Goal: Task Accomplishment & Management: Manage account settings

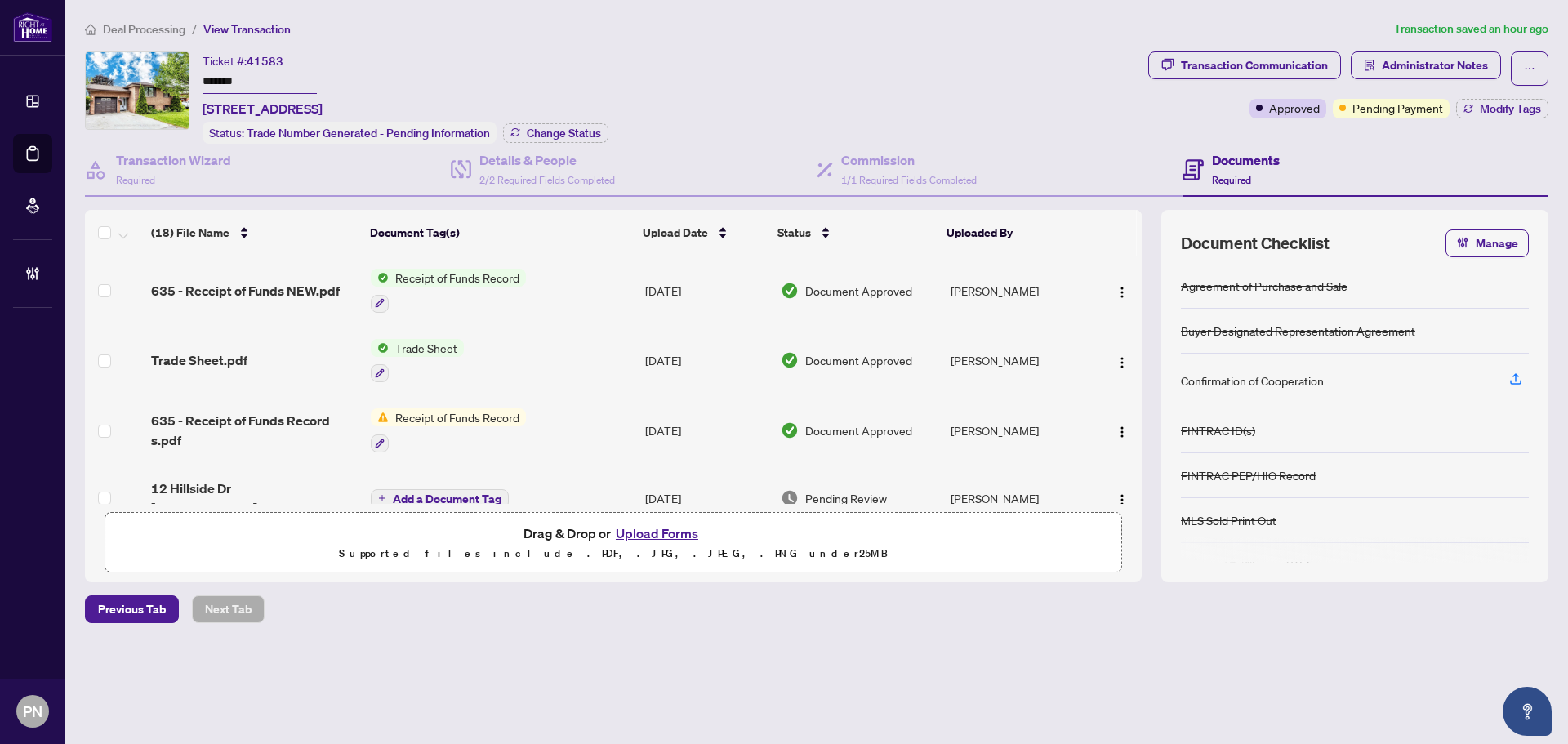
click at [167, 35] on span "Deal Processing" at bounding box center [144, 29] width 83 height 15
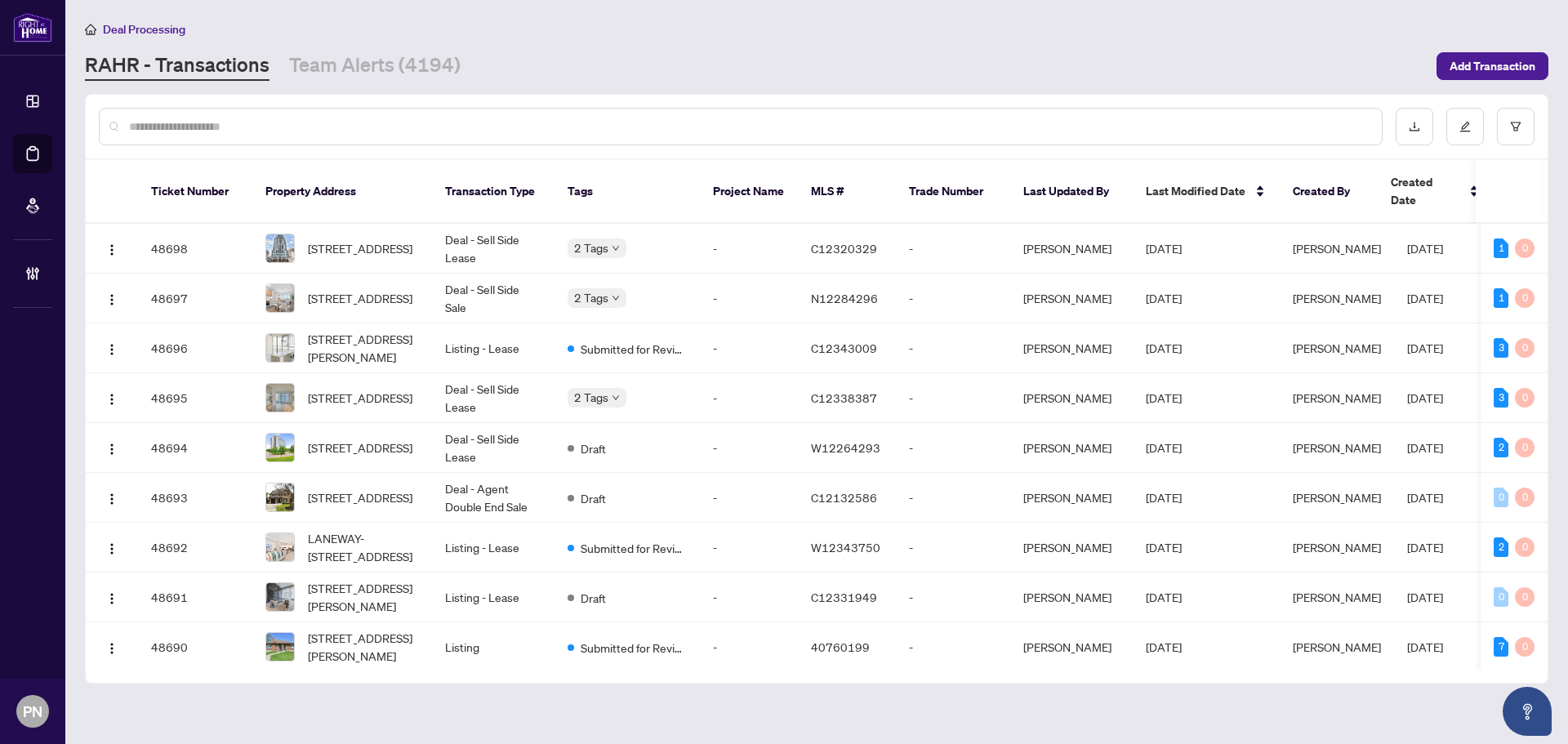
click at [166, 127] on input "text" at bounding box center [748, 127] width 1239 height 18
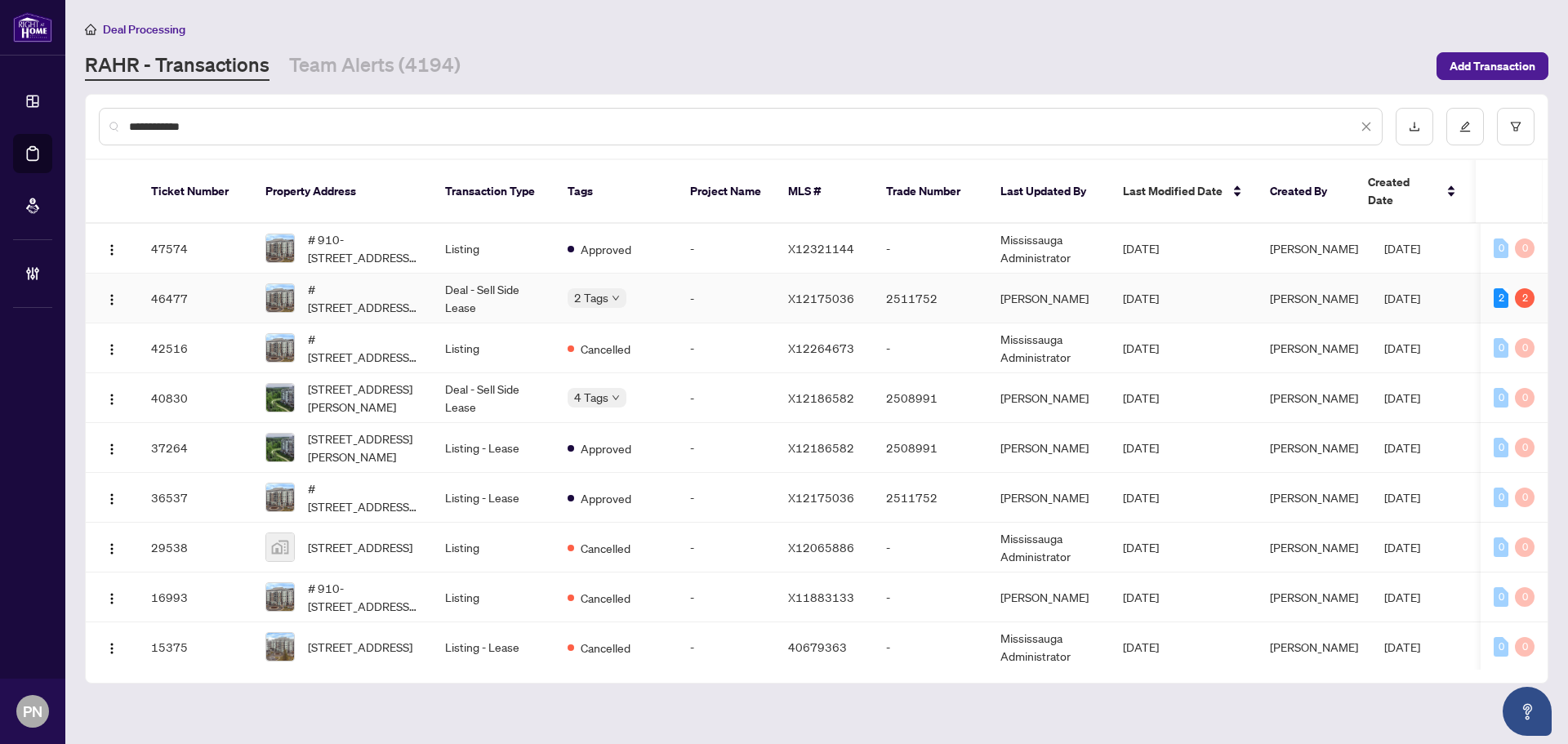
type input "**********"
click at [439, 274] on td "Deal - Sell Side Lease" at bounding box center [492, 299] width 123 height 50
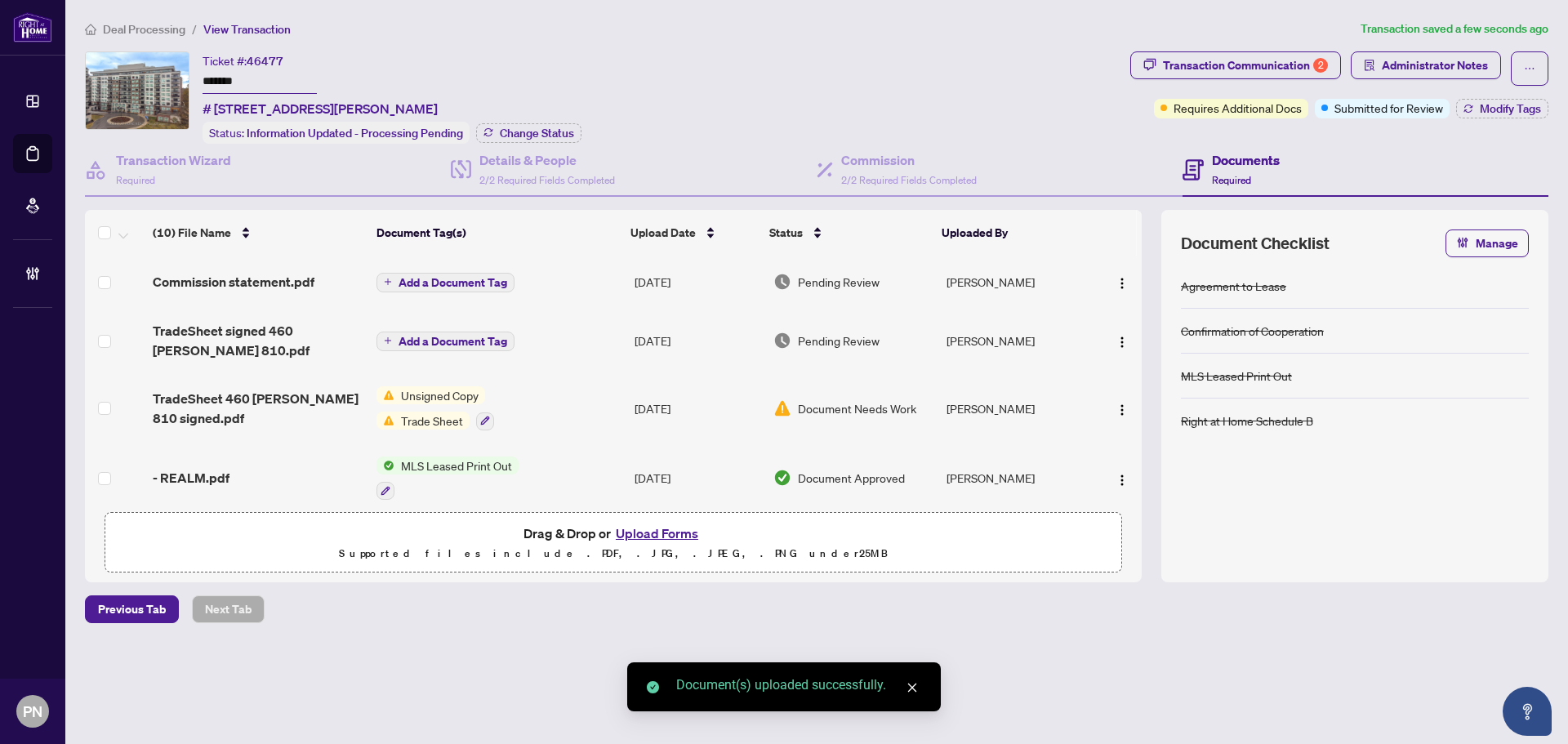
click at [467, 285] on span "Add a Document Tag" at bounding box center [452, 282] width 109 height 11
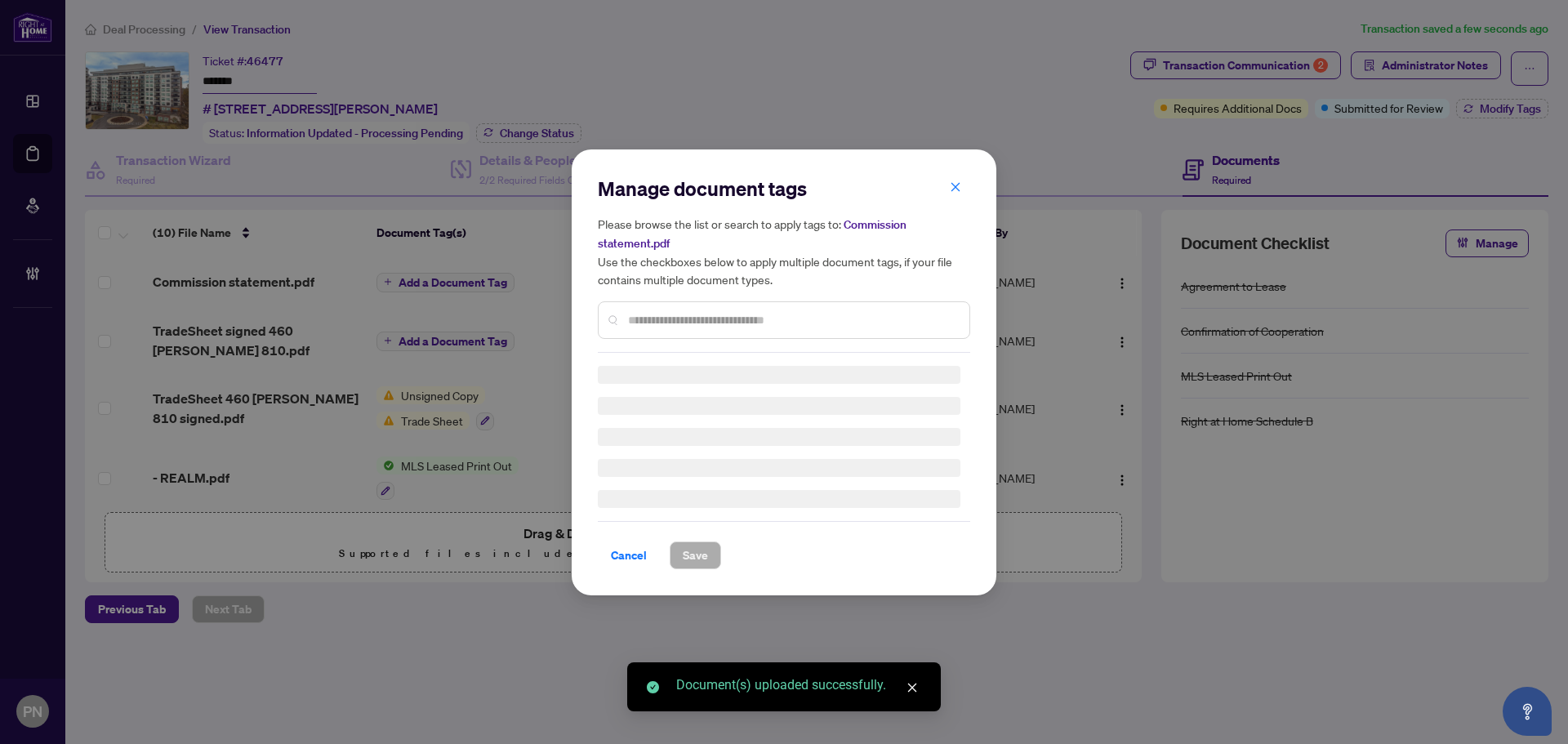
click at [700, 315] on div "Manage document tags Please browse the list or search to apply tags to: Commiss…" at bounding box center [783, 264] width 373 height 177
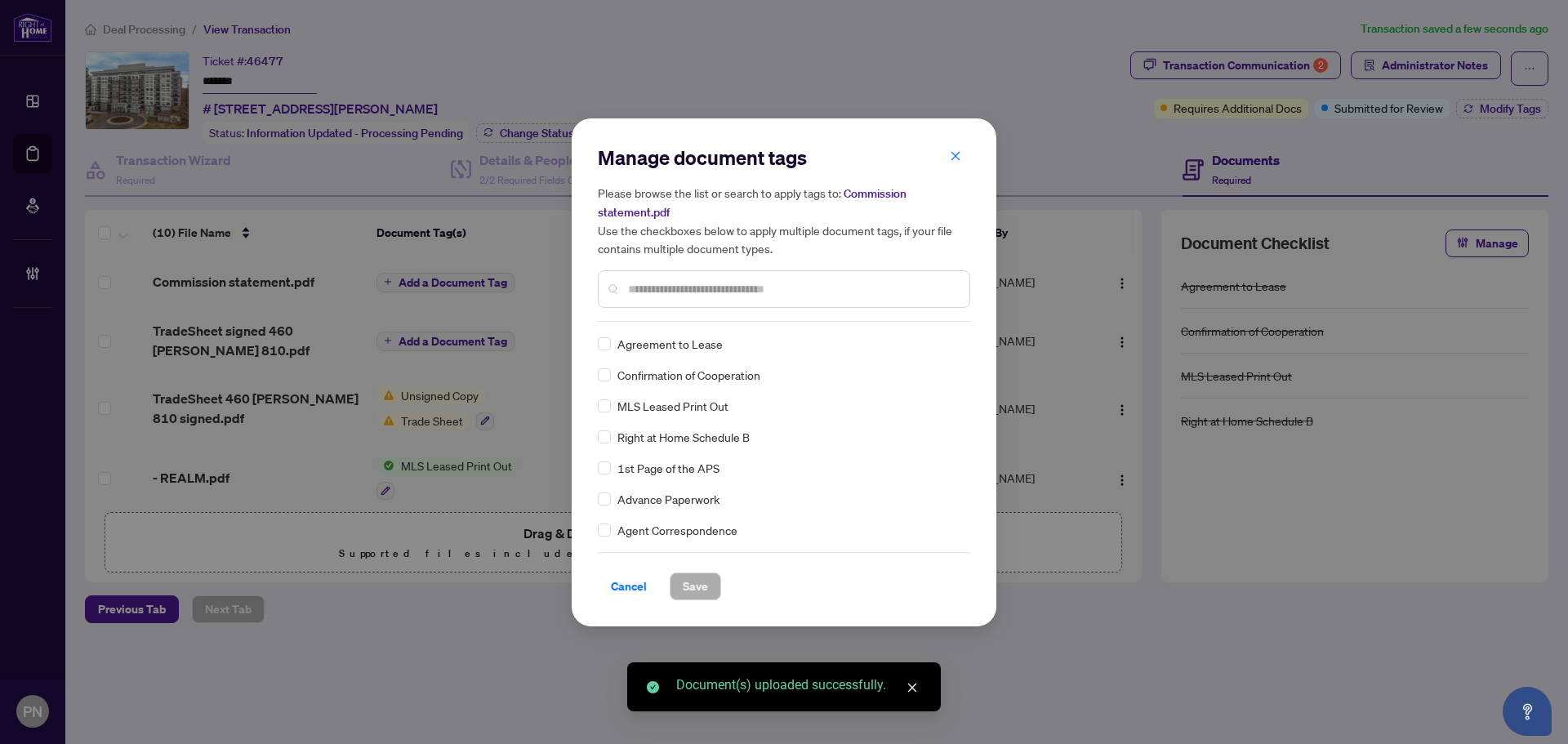
click at [755, 276] on div at bounding box center [783, 290] width 373 height 38
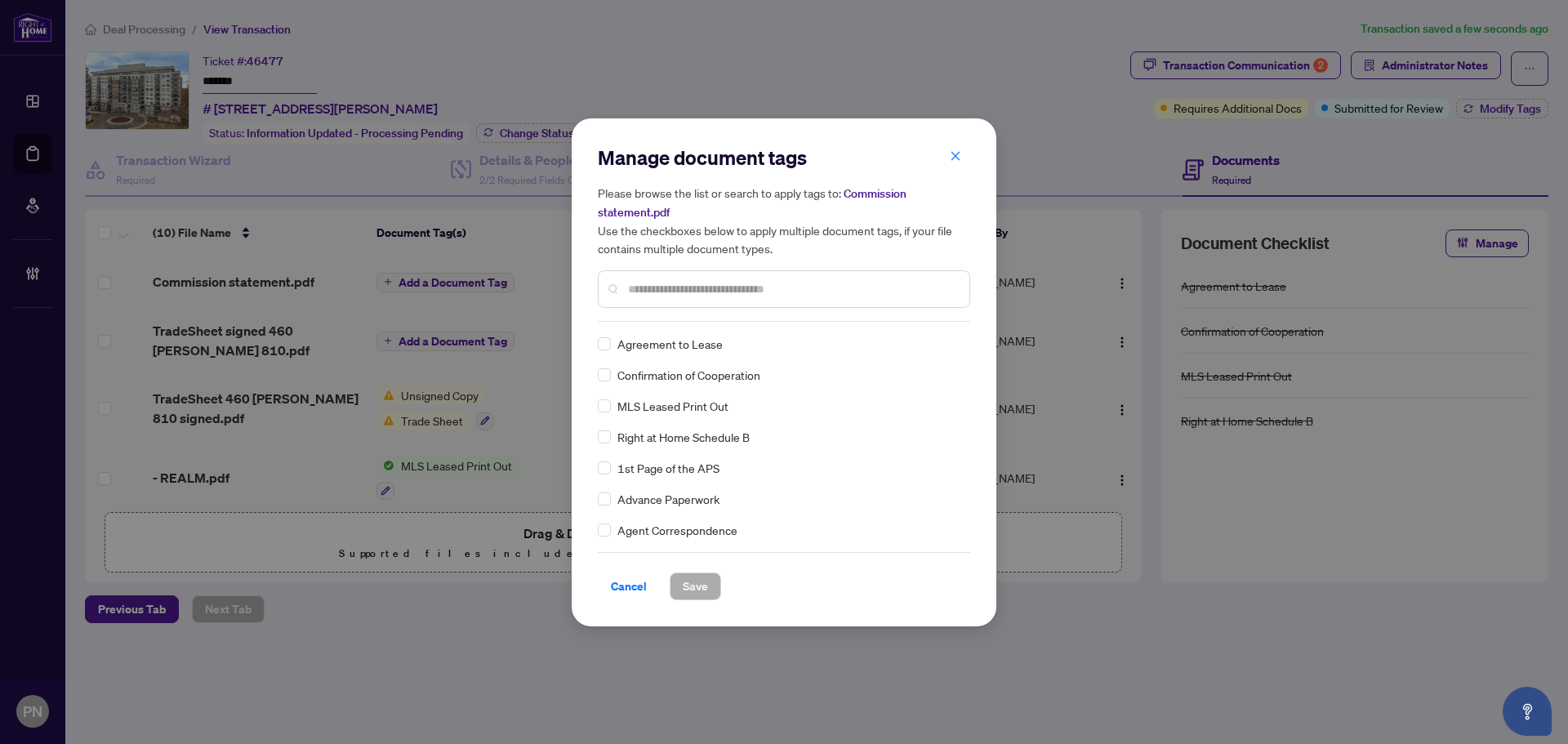
click at [746, 293] on input "text" at bounding box center [792, 289] width 329 height 18
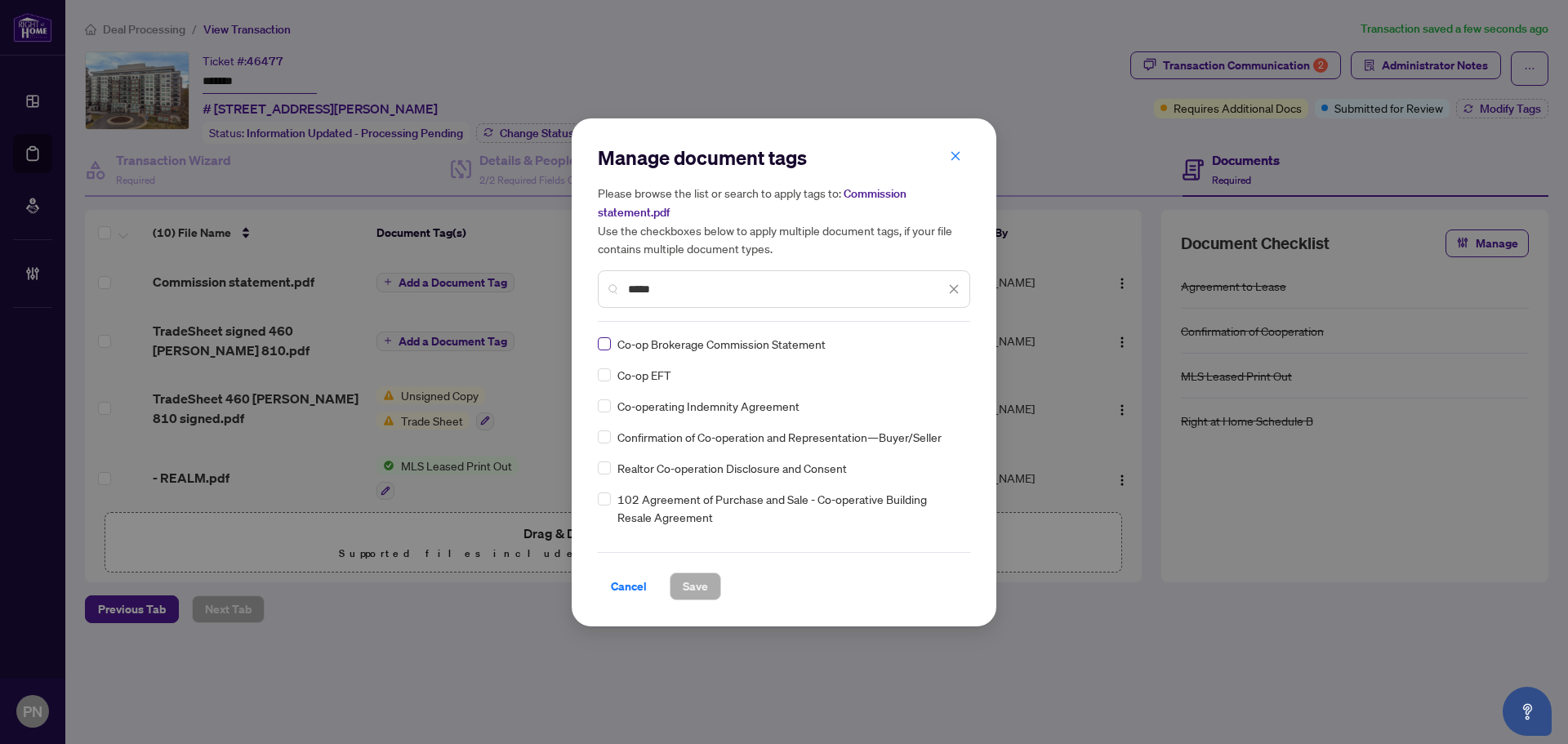
type input "*****"
click at [950, 344] on icon at bounding box center [955, 344] width 10 height 7
drag, startPoint x: 888, startPoint y: 422, endPoint x: 787, endPoint y: 588, distance: 194.3
click at [888, 422] on div "Approved" at bounding box center [890, 422] width 105 height 18
click at [708, 591] on button "Save" at bounding box center [695, 586] width 52 height 28
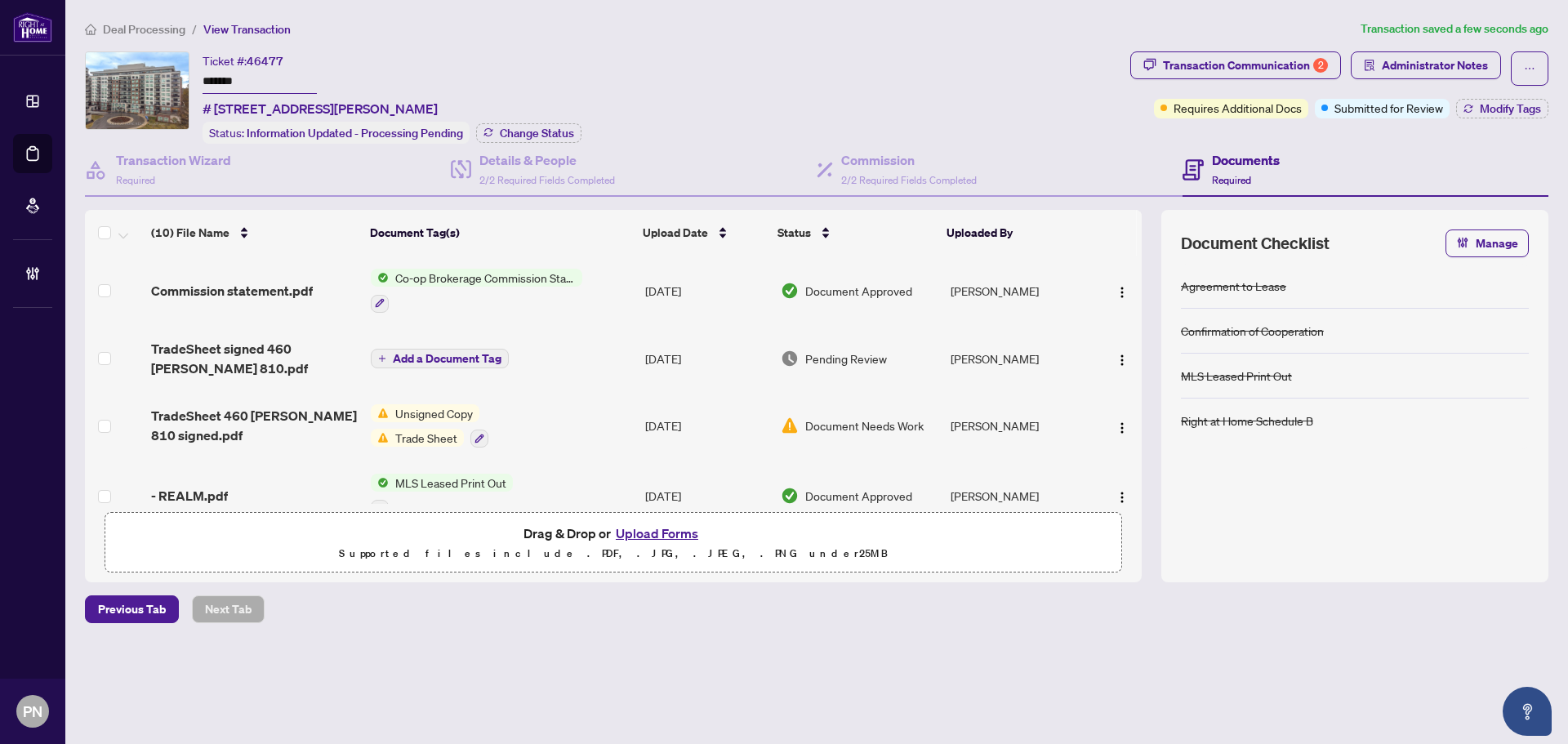
click at [138, 29] on span "Deal Processing" at bounding box center [144, 29] width 83 height 15
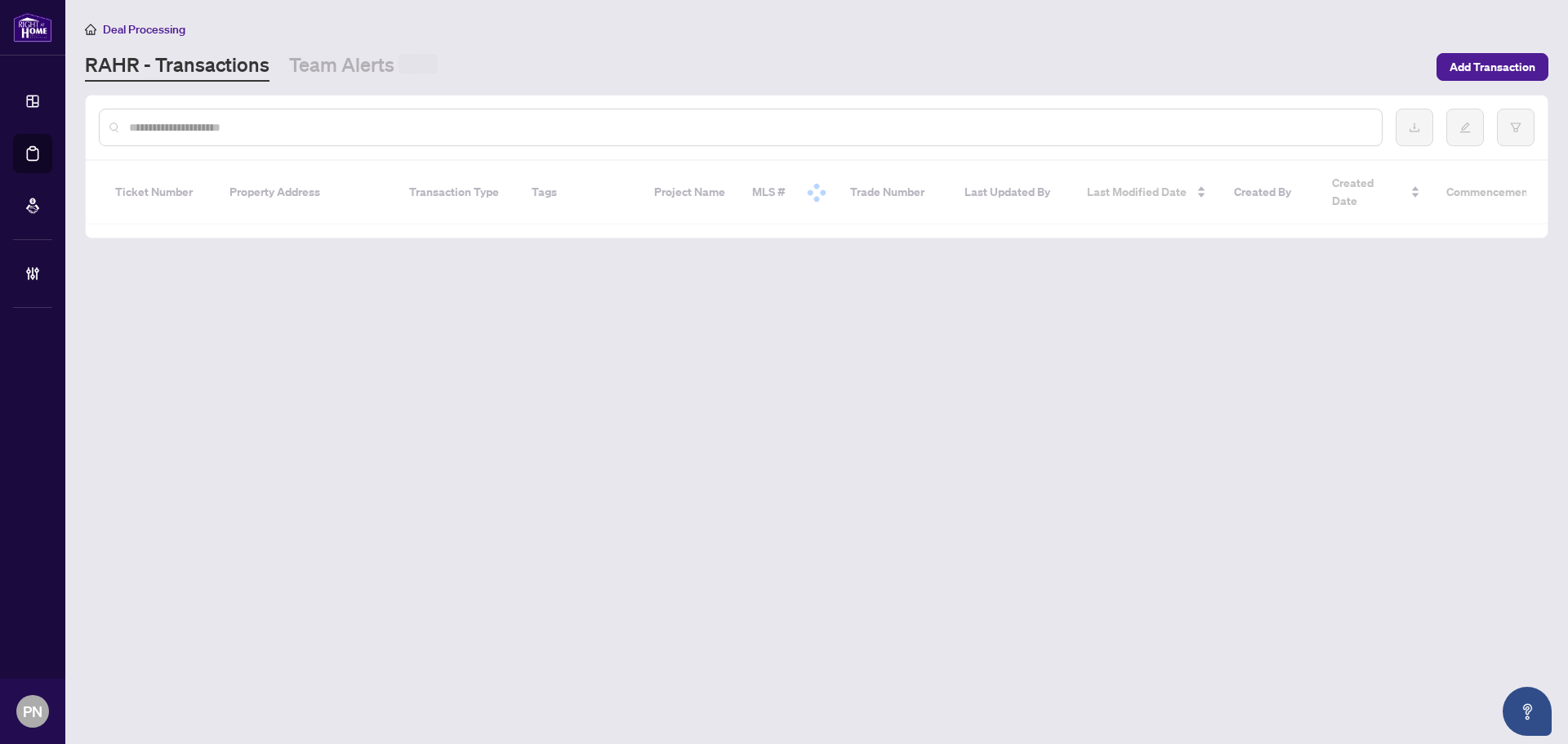
click at [435, 123] on input "text" at bounding box center [748, 128] width 1239 height 18
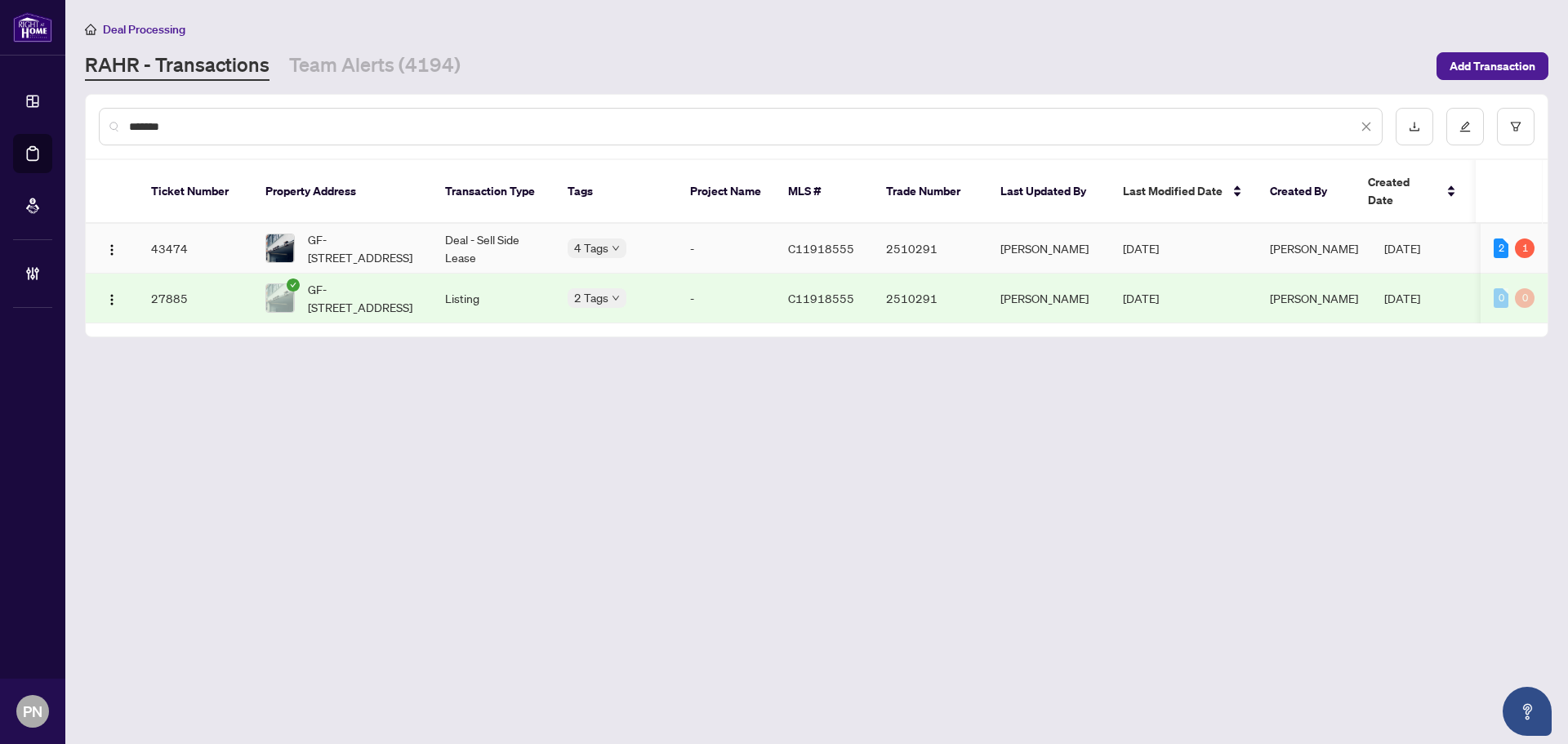
type input "*******"
click at [503, 229] on td "Deal - Sell Side Lease" at bounding box center [492, 249] width 123 height 50
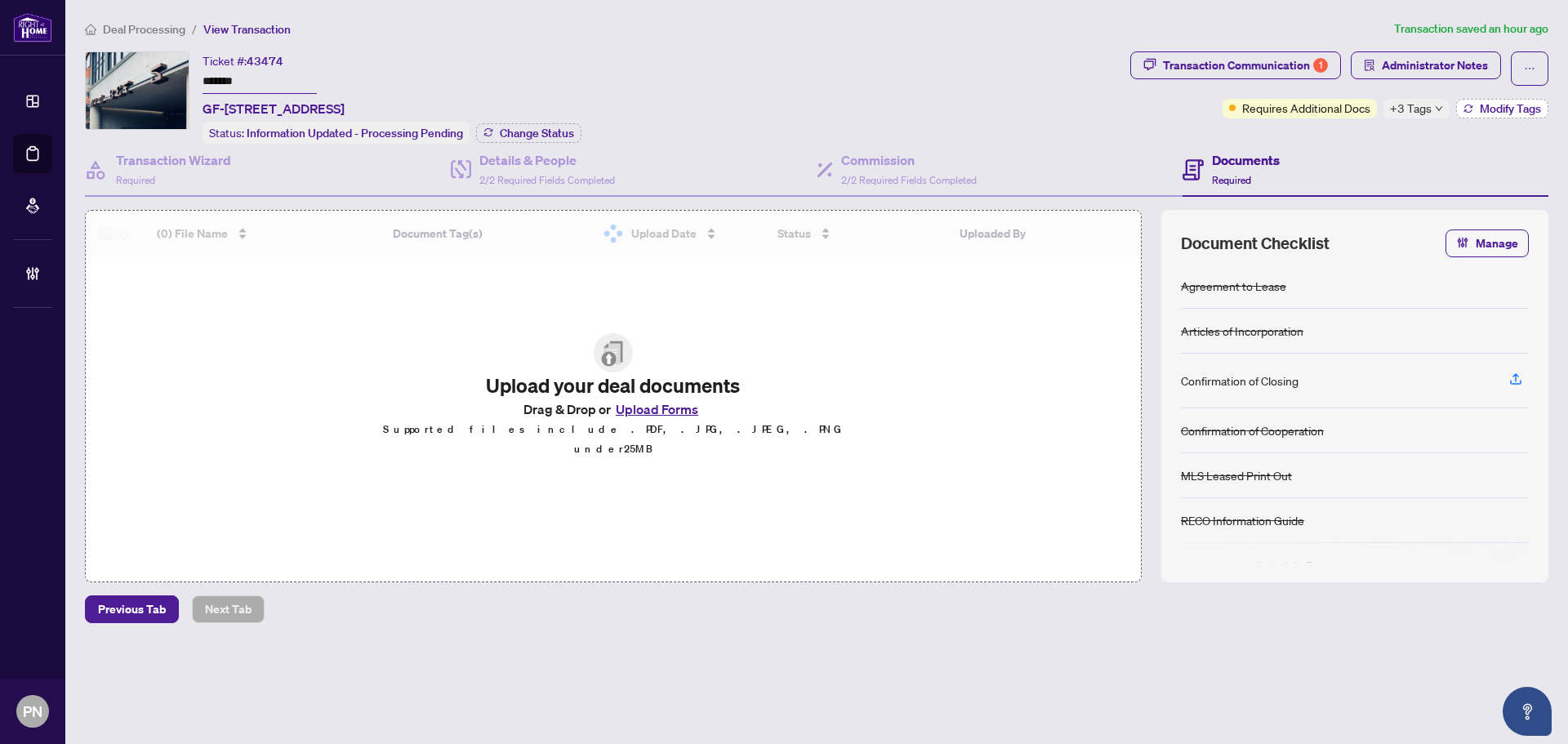
click at [1490, 110] on span "Modify Tags" at bounding box center [1509, 108] width 61 height 11
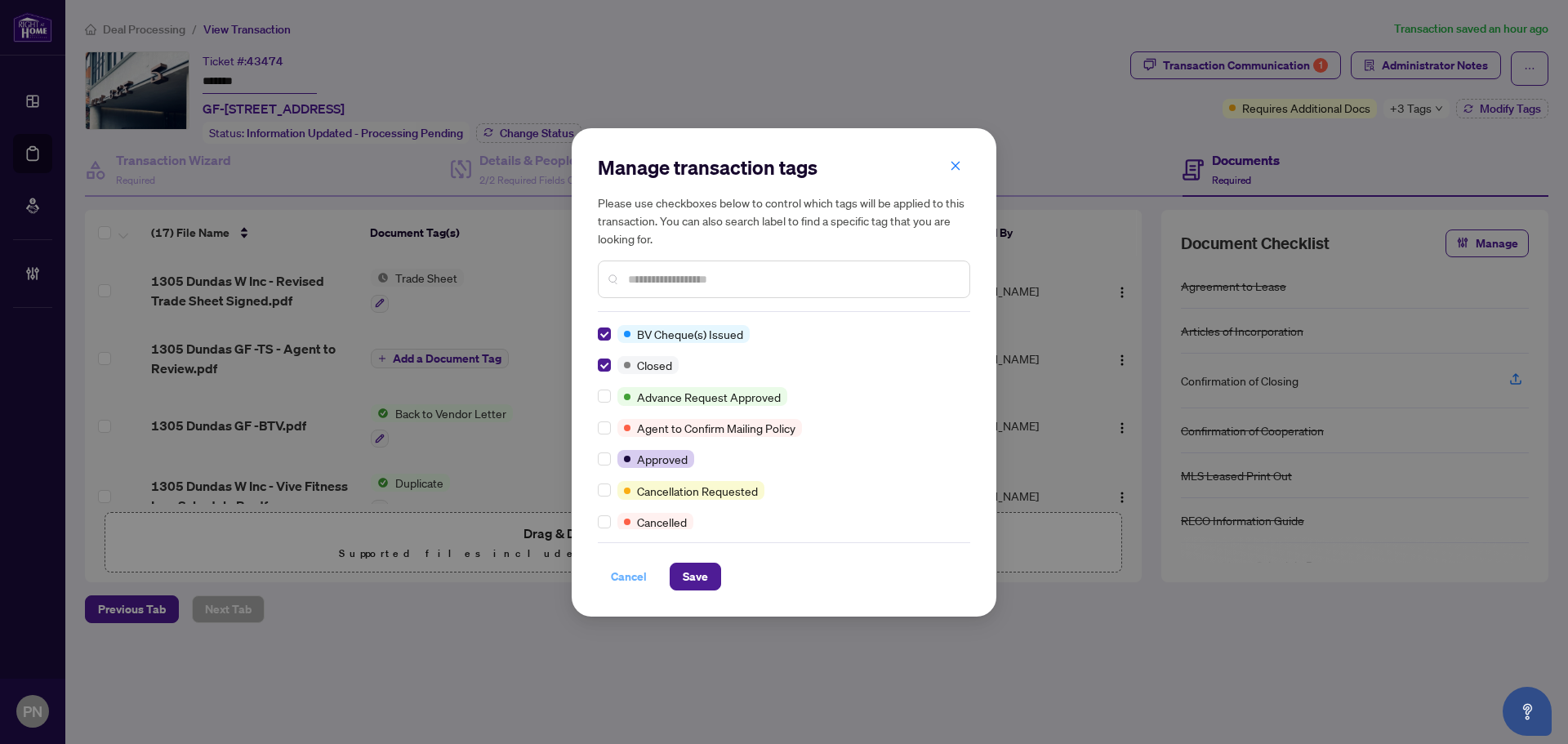
click at [615, 580] on span "Cancel" at bounding box center [628, 576] width 36 height 26
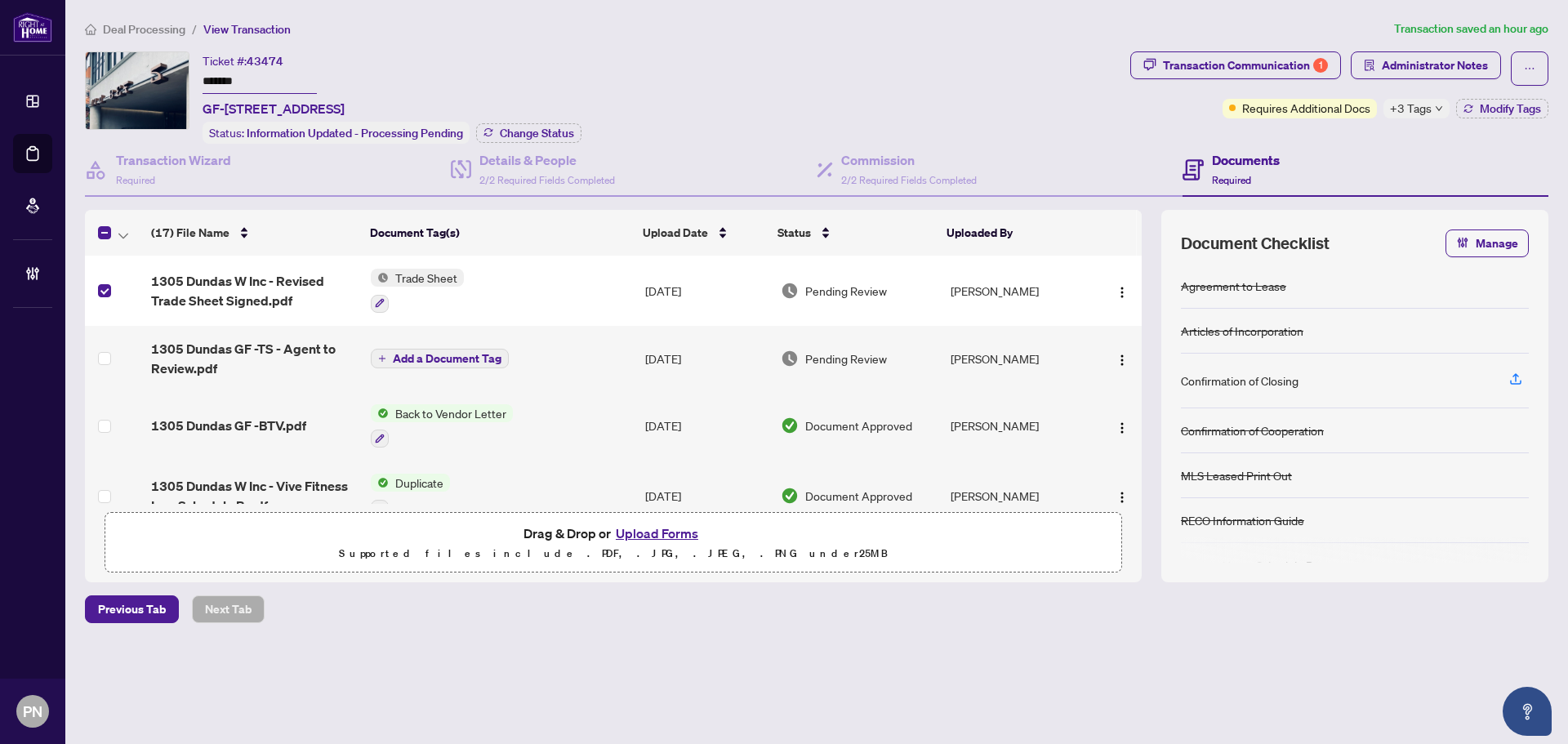
click at [130, 240] on div at bounding box center [118, 233] width 40 height 20
click at [125, 233] on icon "button" at bounding box center [124, 236] width 10 height 7
click at [152, 271] on li "Open Selected in New Tab(s)" at bounding box center [200, 260] width 165 height 26
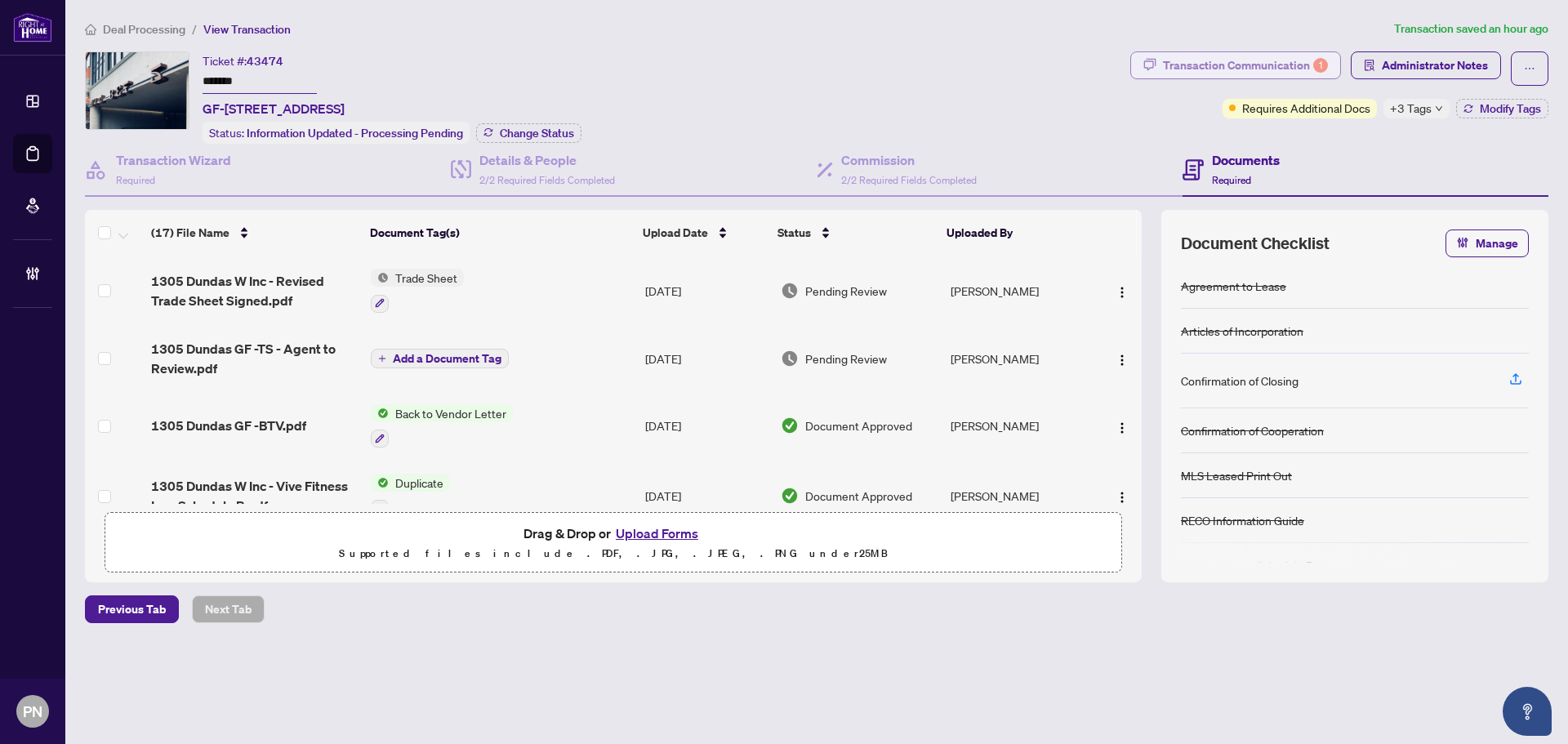
click at [1307, 67] on div "Transaction Communication 1" at bounding box center [1244, 65] width 165 height 26
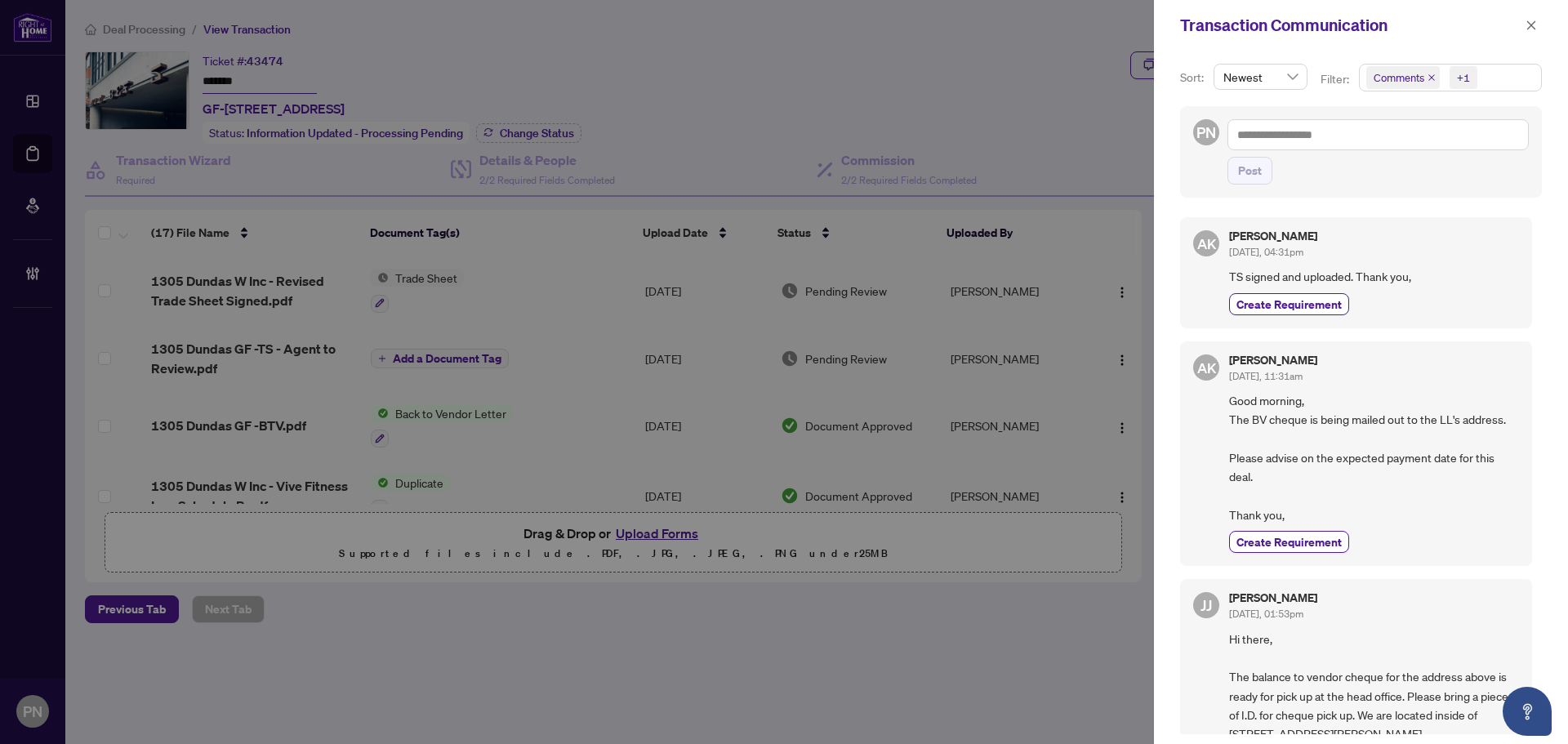
click at [1429, 81] on span "Comments" at bounding box center [1403, 77] width 74 height 23
click at [1430, 74] on icon "close" at bounding box center [1431, 78] width 8 height 8
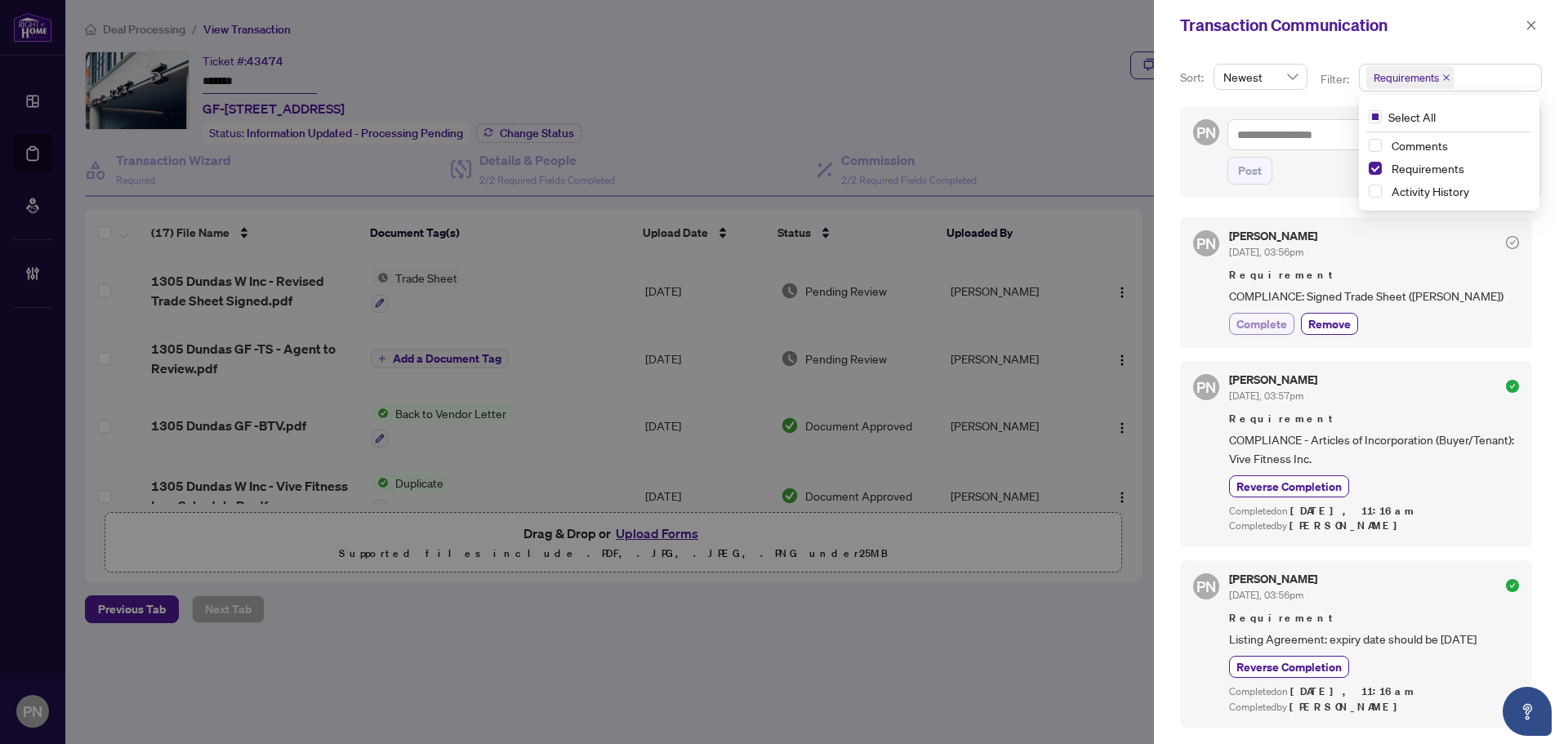
click at [1281, 333] on button "Complete" at bounding box center [1260, 324] width 65 height 22
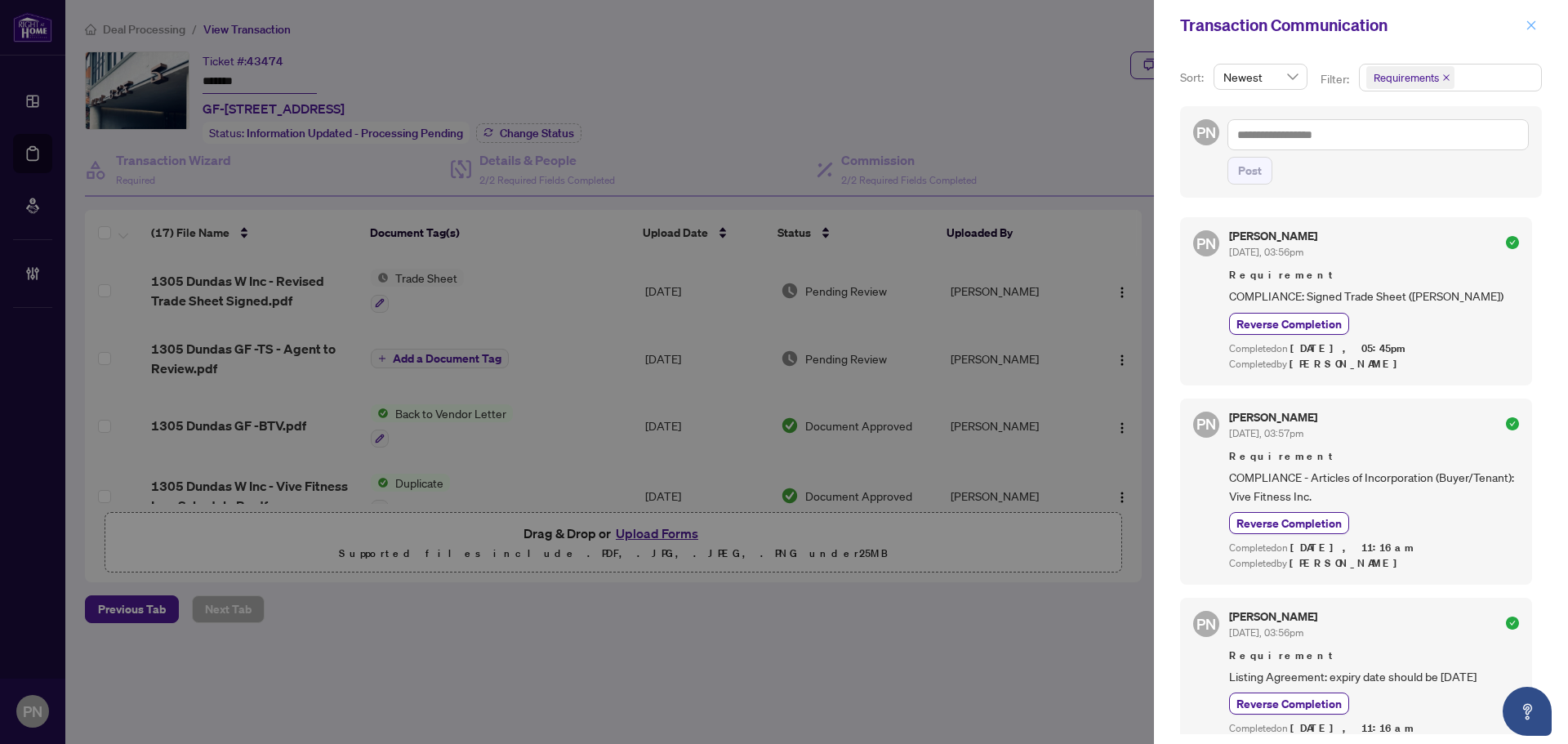
click at [1528, 25] on icon "close" at bounding box center [1530, 25] width 11 height 11
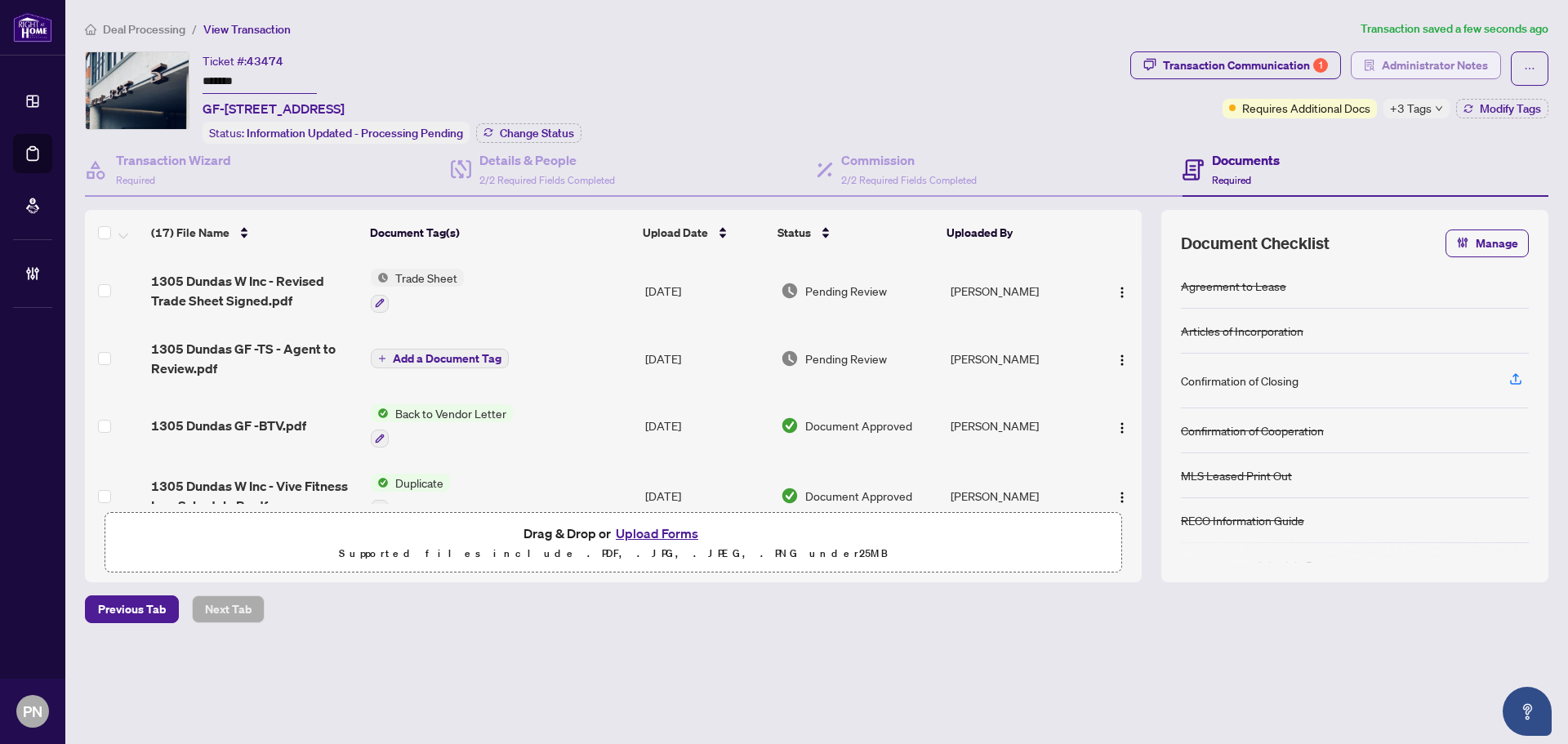
click at [1440, 73] on span "Administrator Notes" at bounding box center [1434, 65] width 106 height 26
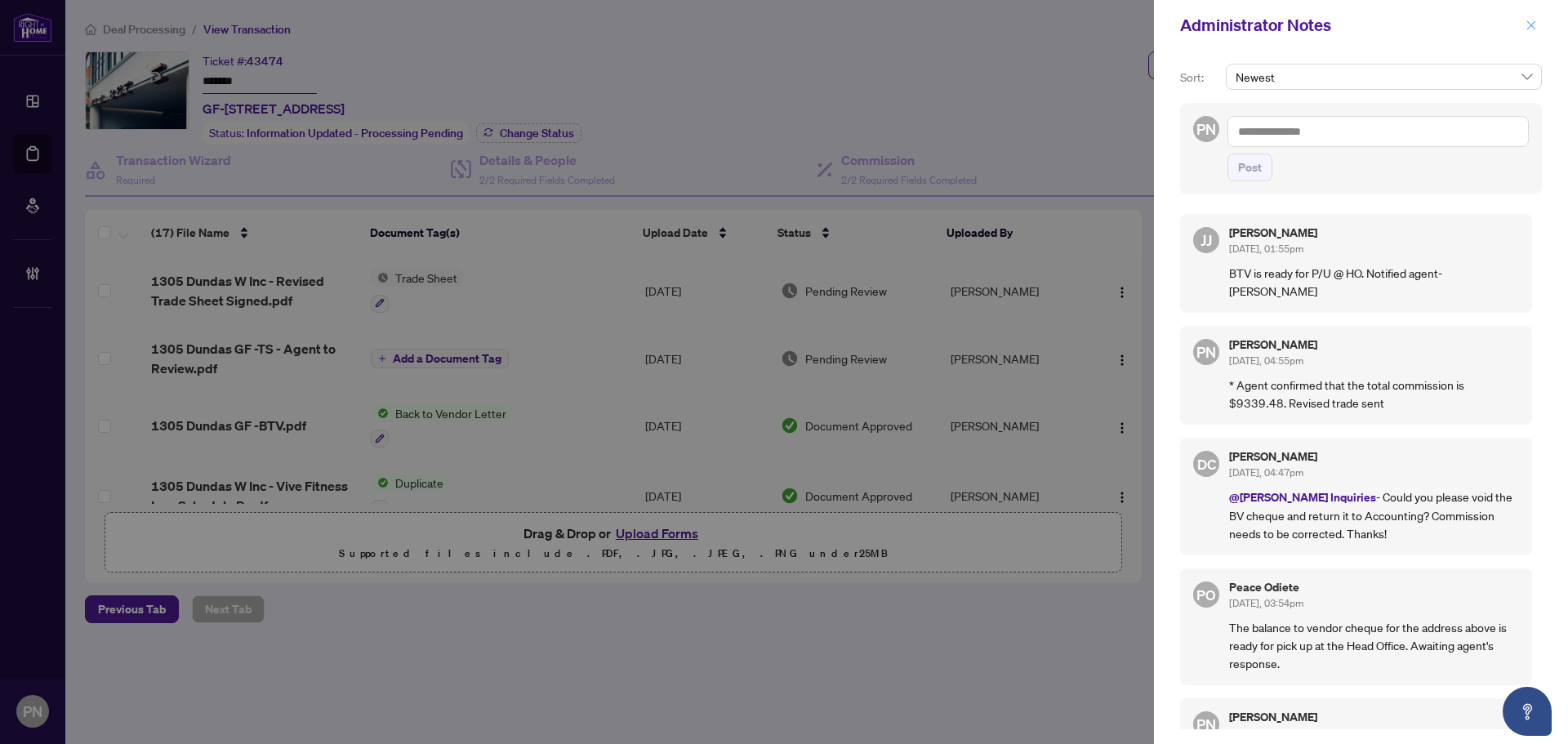
click at [1527, 22] on icon "close" at bounding box center [1531, 24] width 9 height 9
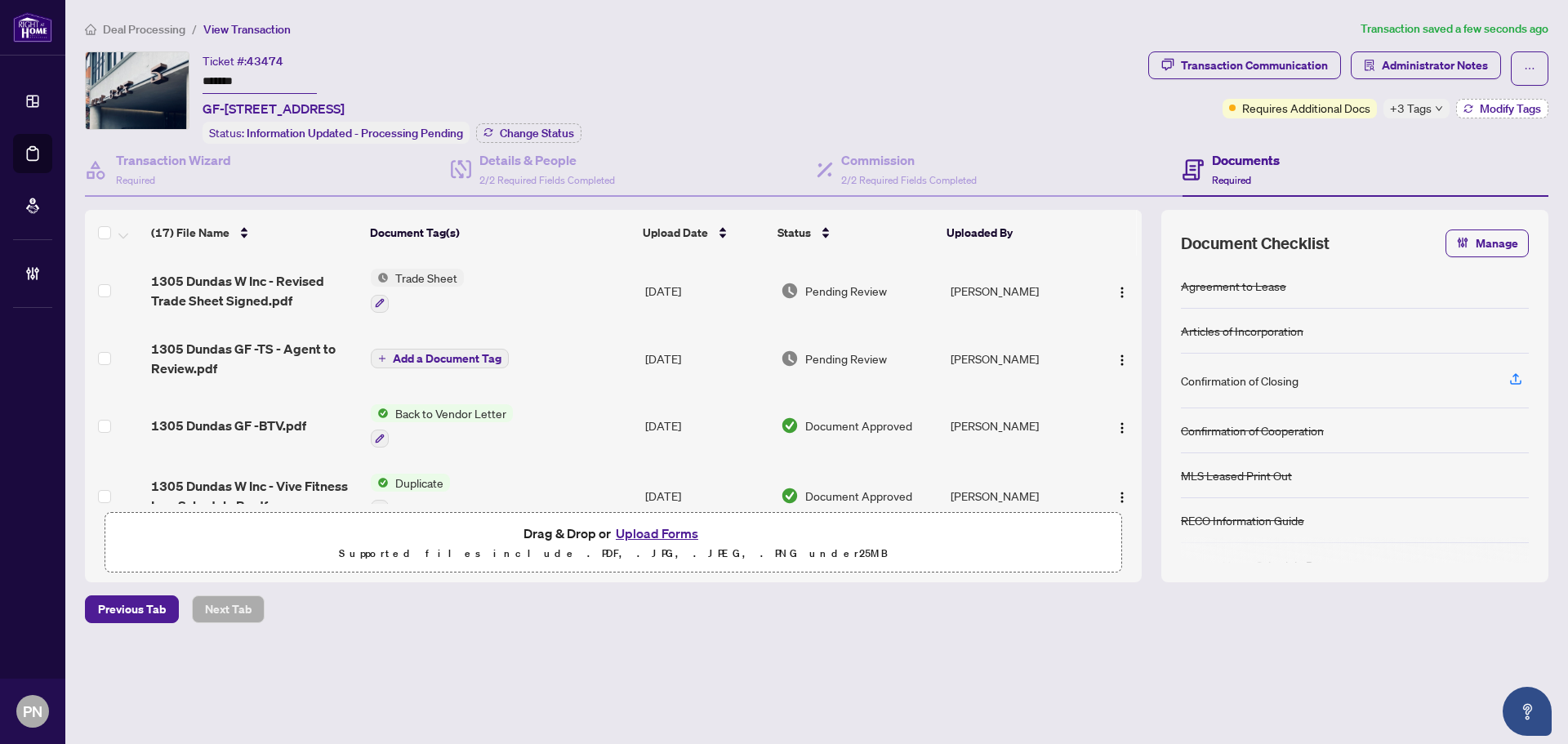
click at [1492, 100] on button "Modify Tags" at bounding box center [1502, 109] width 92 height 20
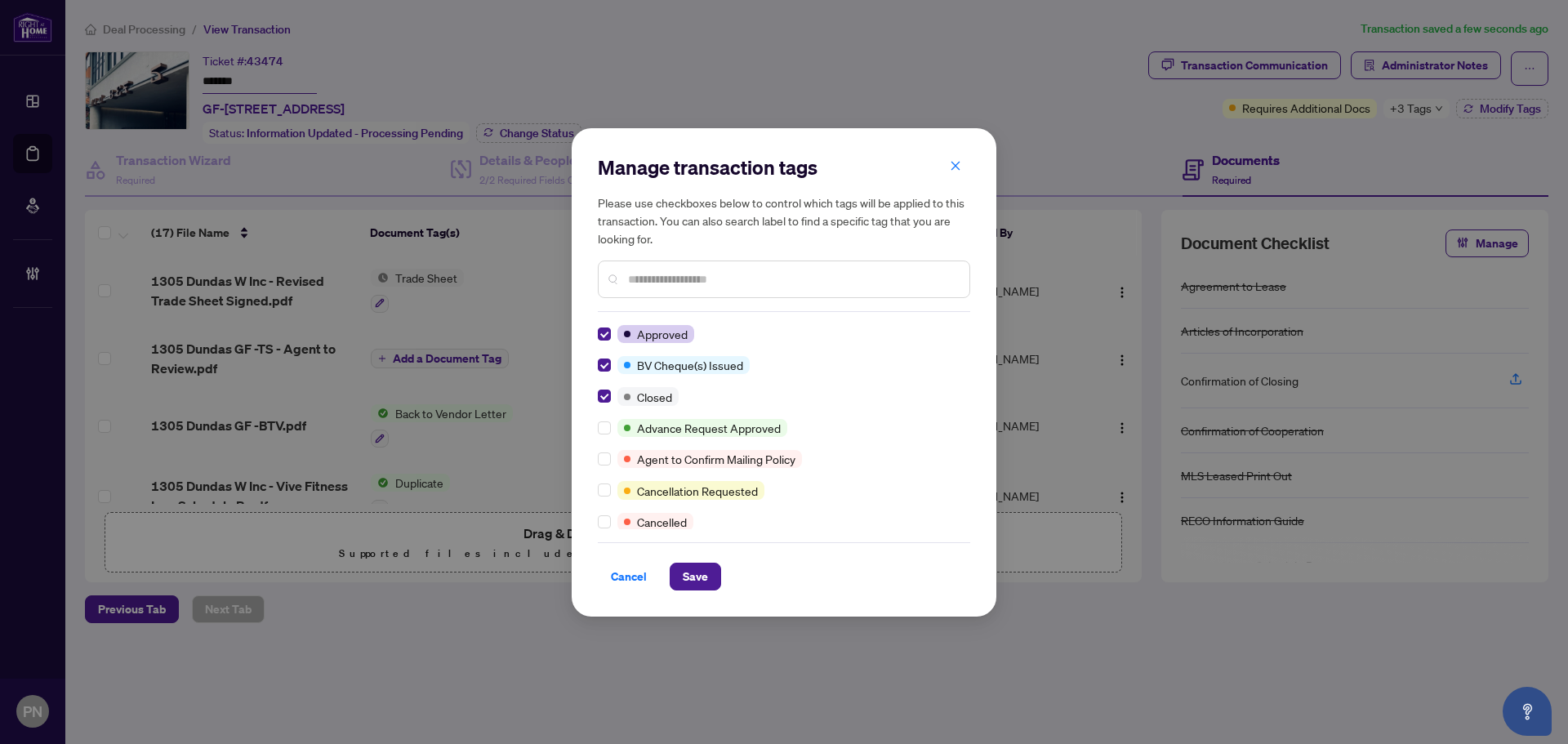
click at [739, 283] on input "text" at bounding box center [792, 280] width 329 height 18
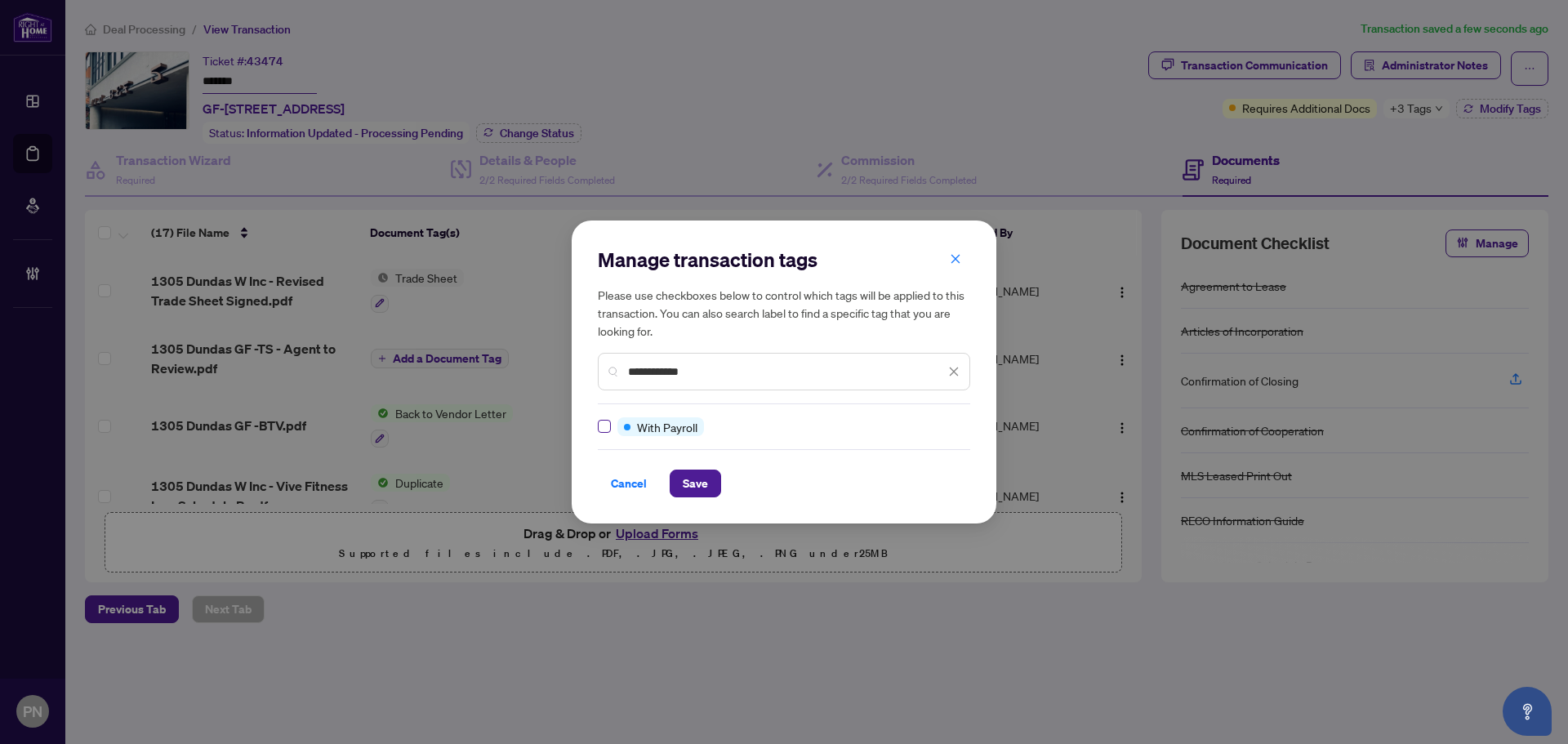
type input "**********"
click at [682, 482] on span "Save" at bounding box center [694, 483] width 25 height 26
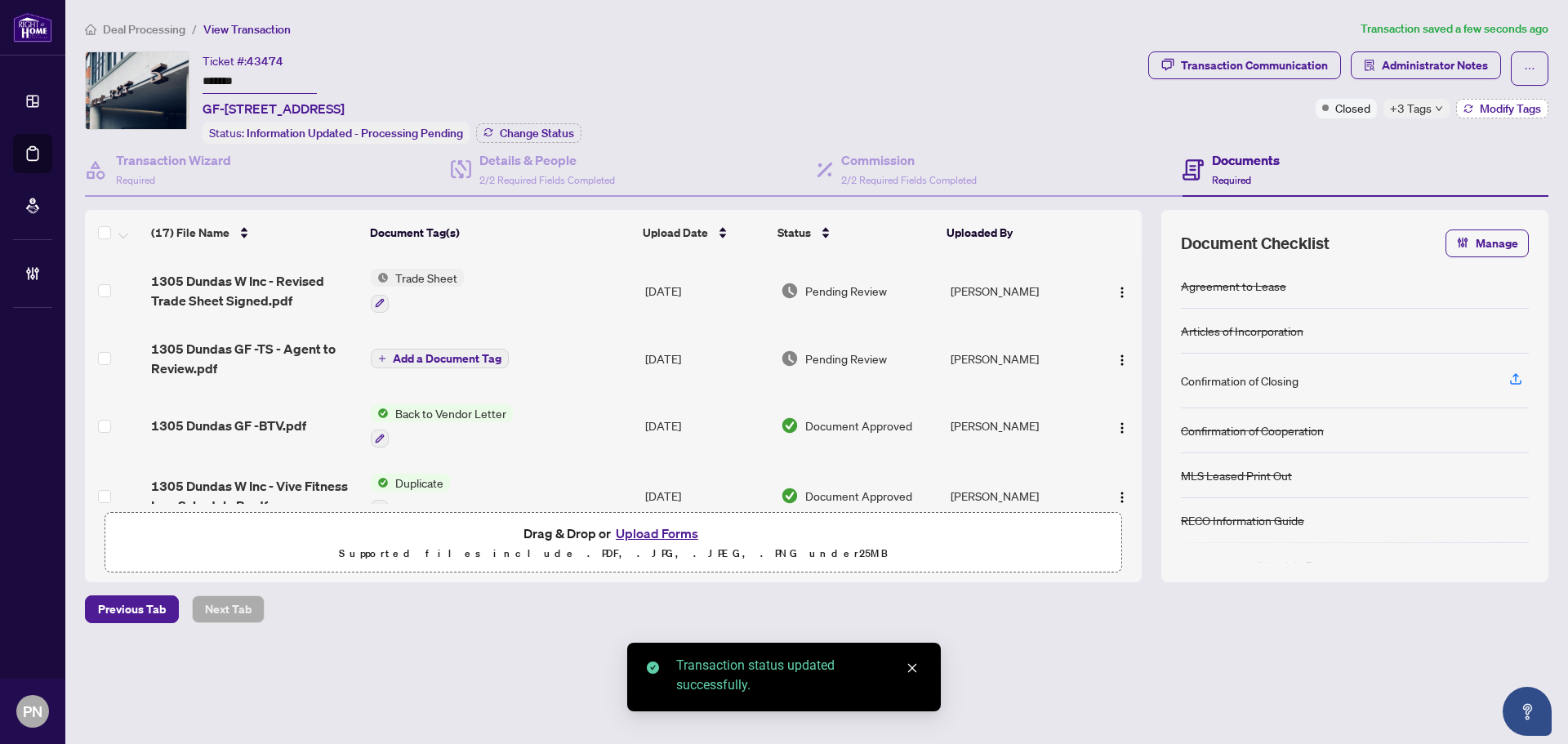
click at [1501, 116] on button "Modify Tags" at bounding box center [1502, 109] width 92 height 20
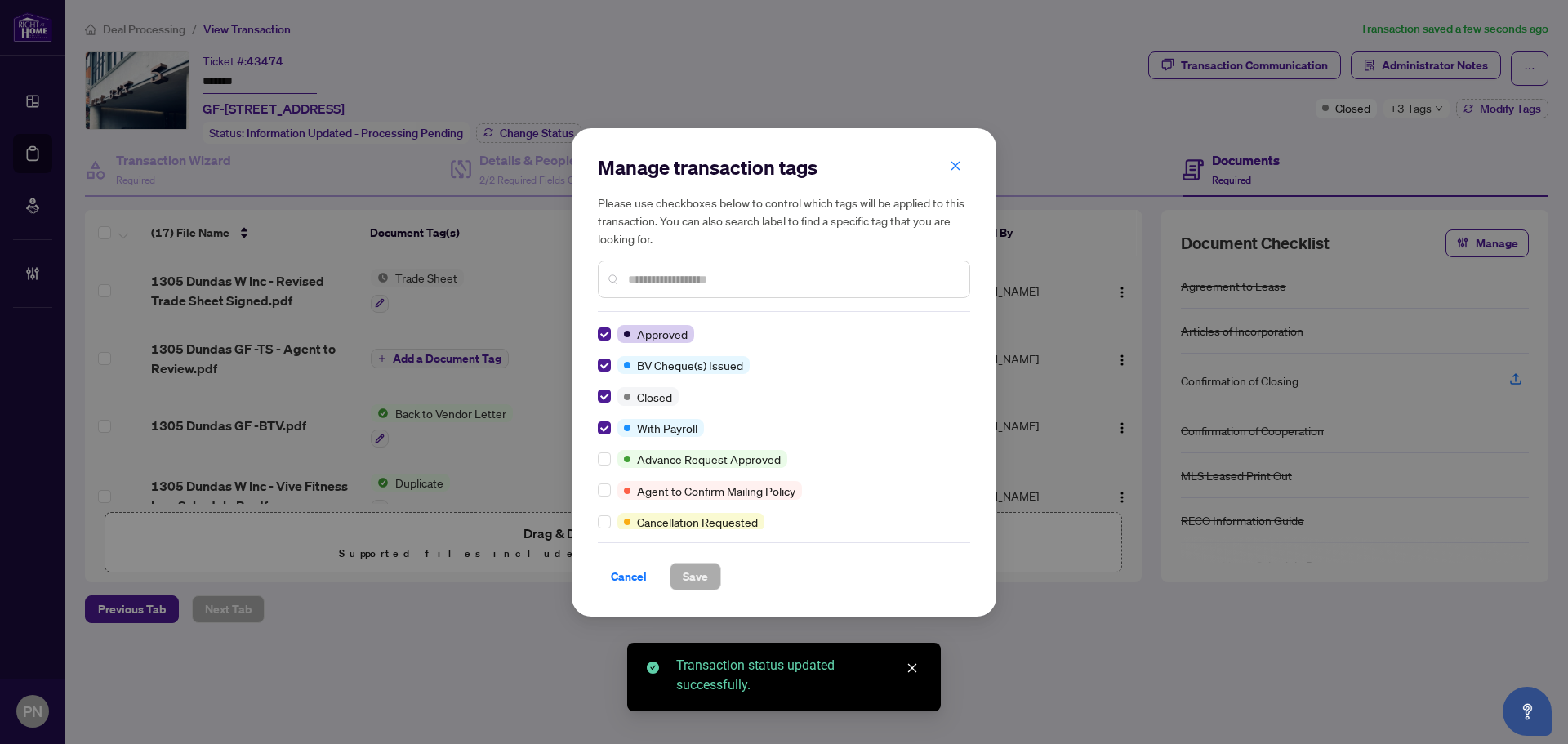
click at [633, 583] on span "Cancel" at bounding box center [628, 576] width 36 height 26
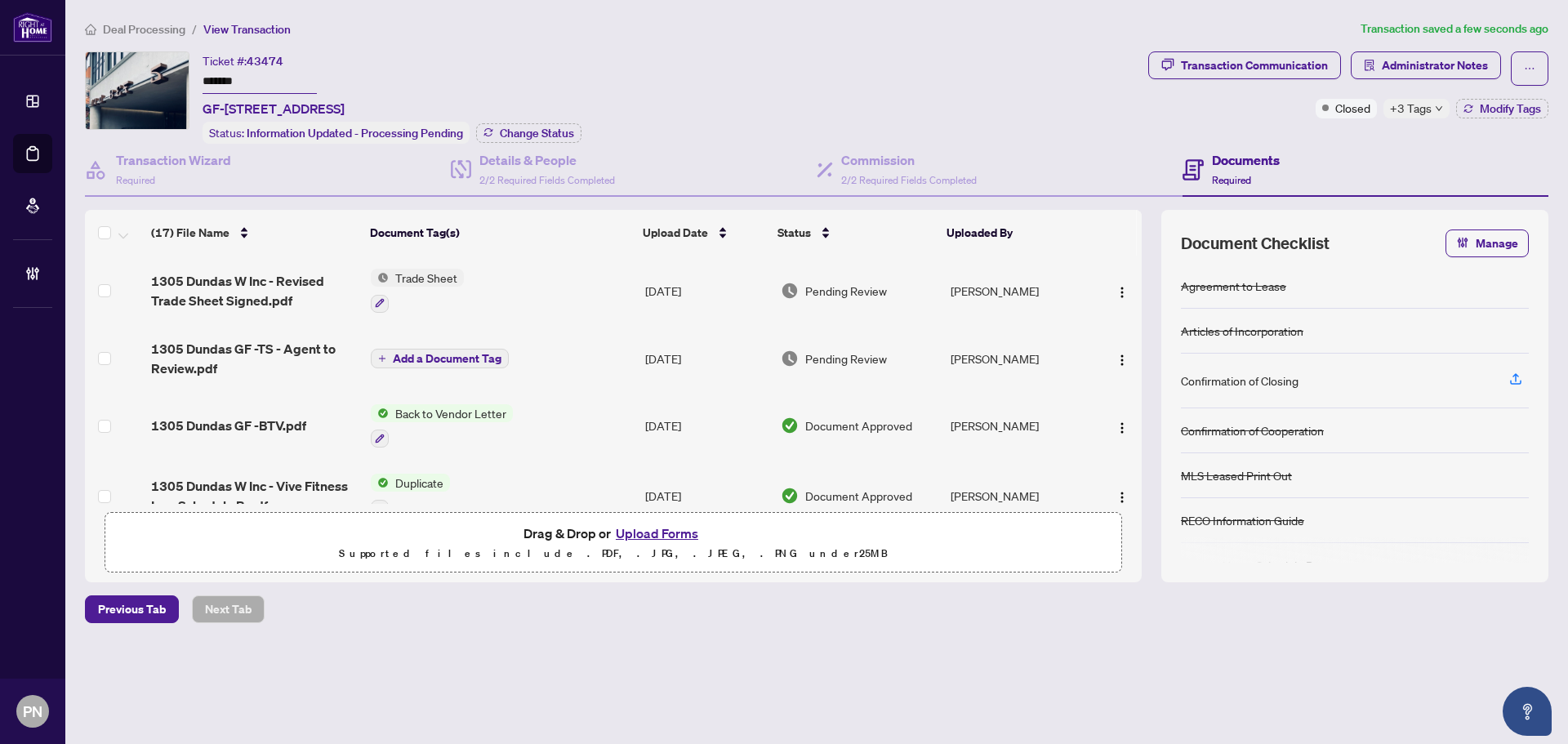
click at [1405, 83] on span "Administrator Notes" at bounding box center [1425, 69] width 150 height 34
click at [1438, 74] on span "Administrator Notes" at bounding box center [1434, 65] width 106 height 26
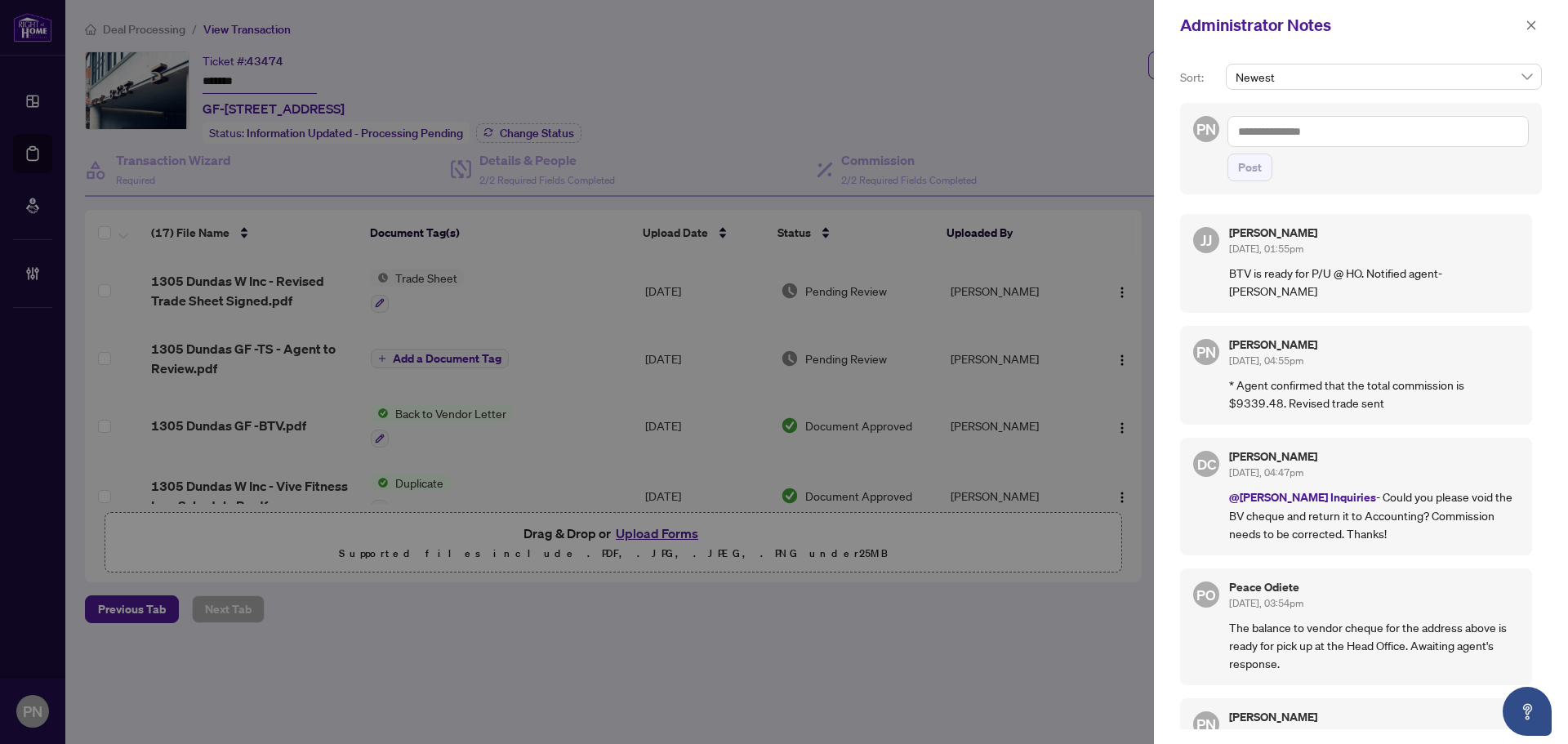
click at [1317, 131] on textarea at bounding box center [1378, 131] width 302 height 31
type textarea "**********"
click at [1254, 172] on span "Post" at bounding box center [1249, 168] width 24 height 26
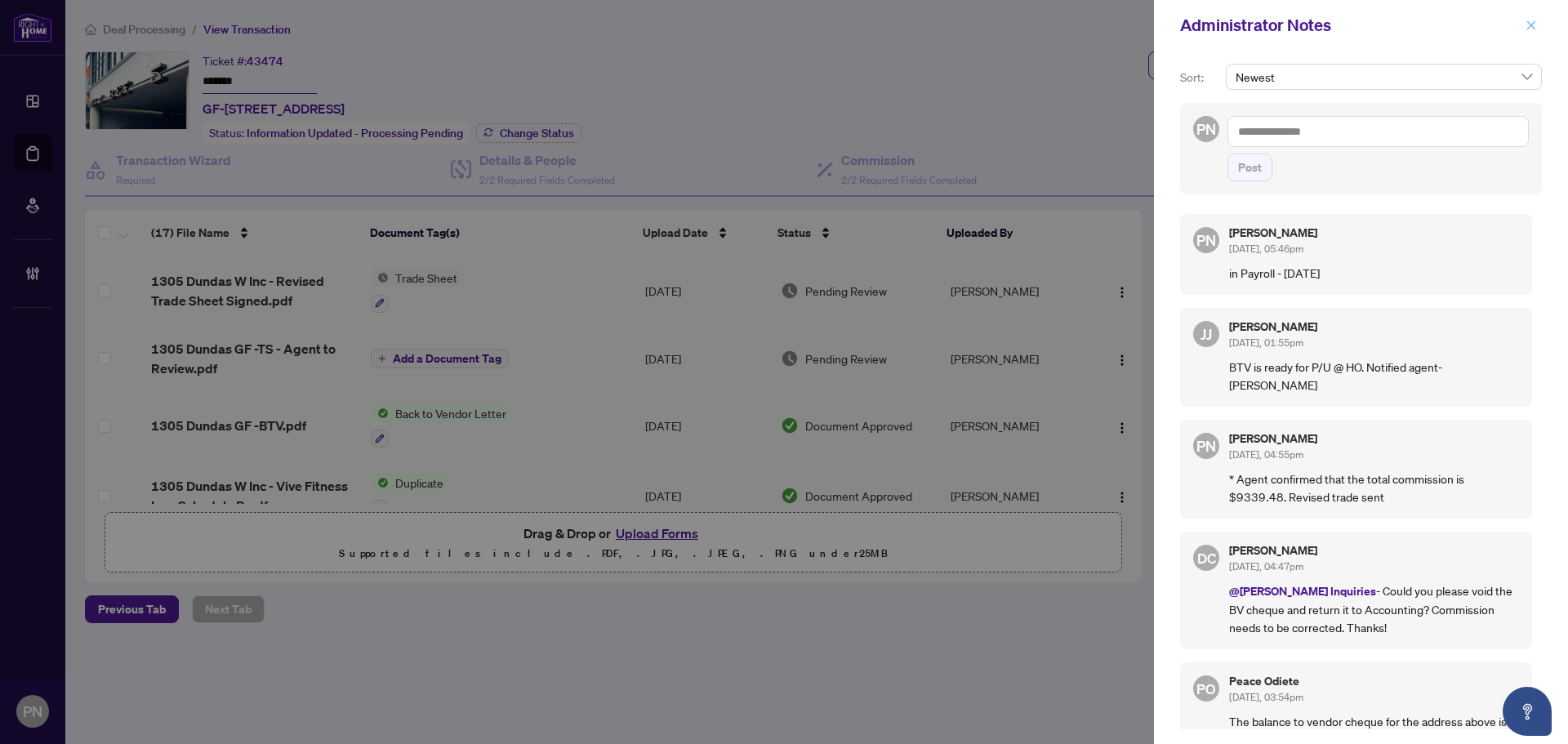
click at [1528, 27] on icon "close" at bounding box center [1530, 25] width 11 height 11
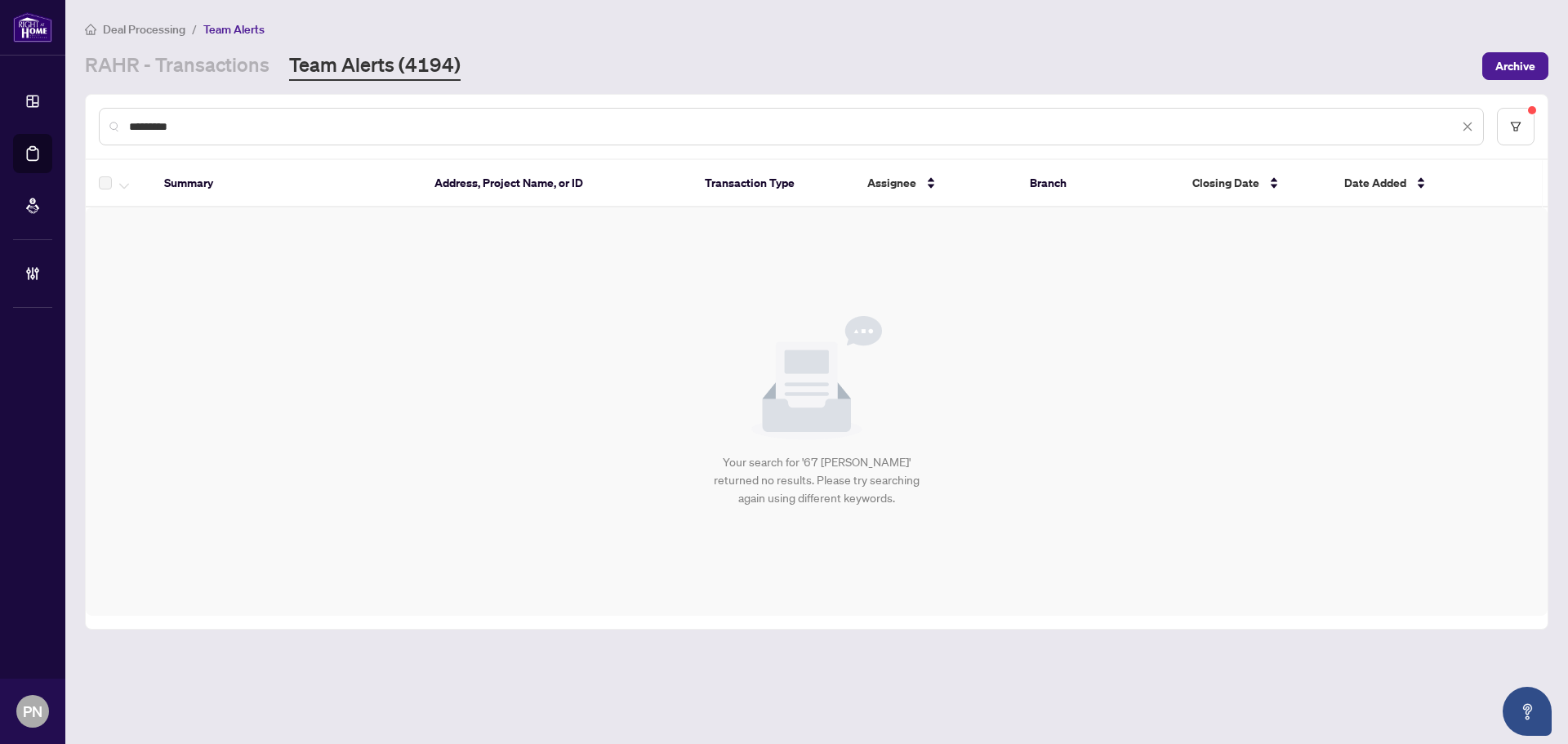
click at [215, 122] on input "*********" at bounding box center [793, 127] width 1329 height 18
drag, startPoint x: 215, startPoint y: 122, endPoint x: 18, endPoint y: 123, distance: 197.0
click at [18, 123] on div "Dashboard Deal Processing Mortgage Referrals Brokerage Management PN Paula Nguy…" at bounding box center [784, 372] width 1568 height 744
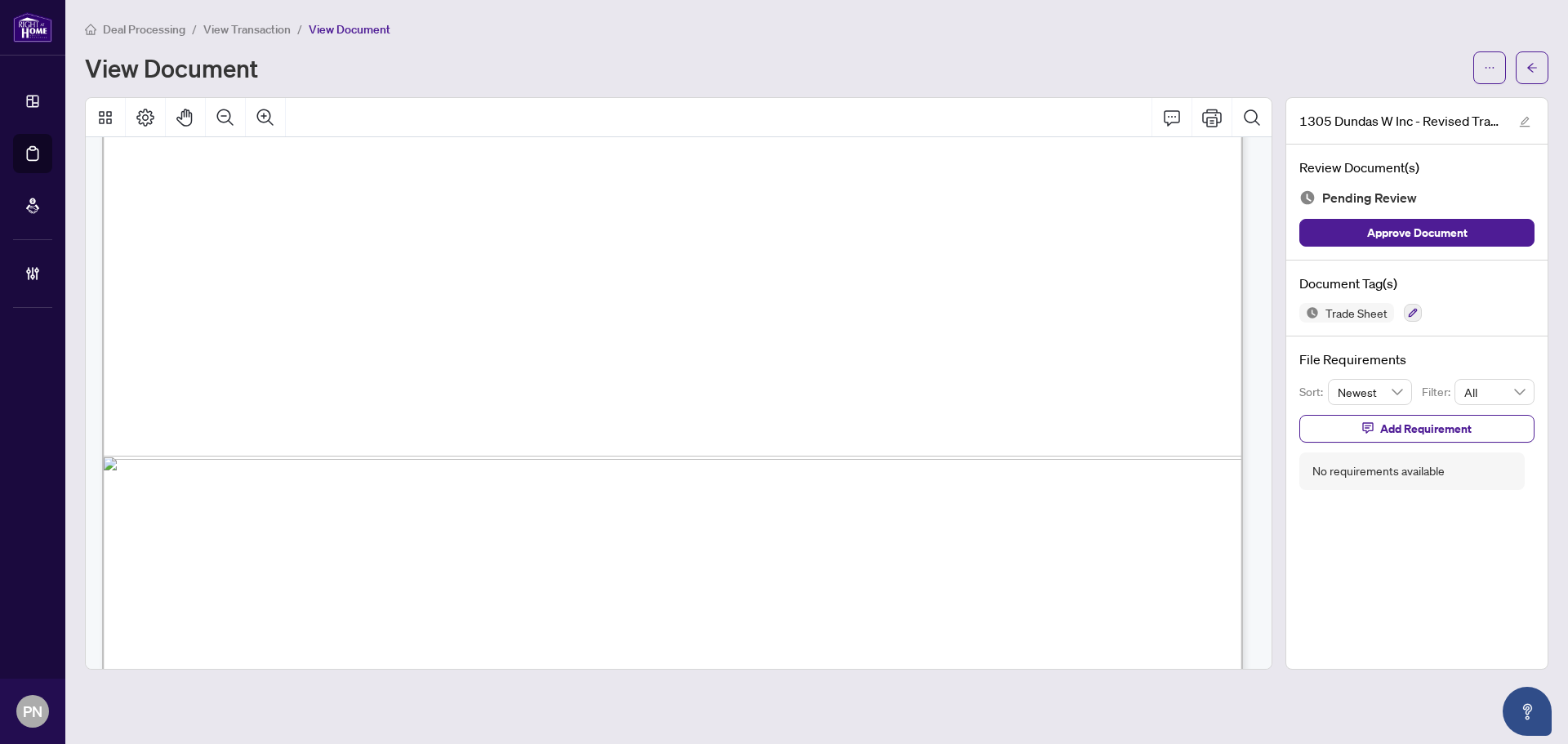
scroll to position [978, 0]
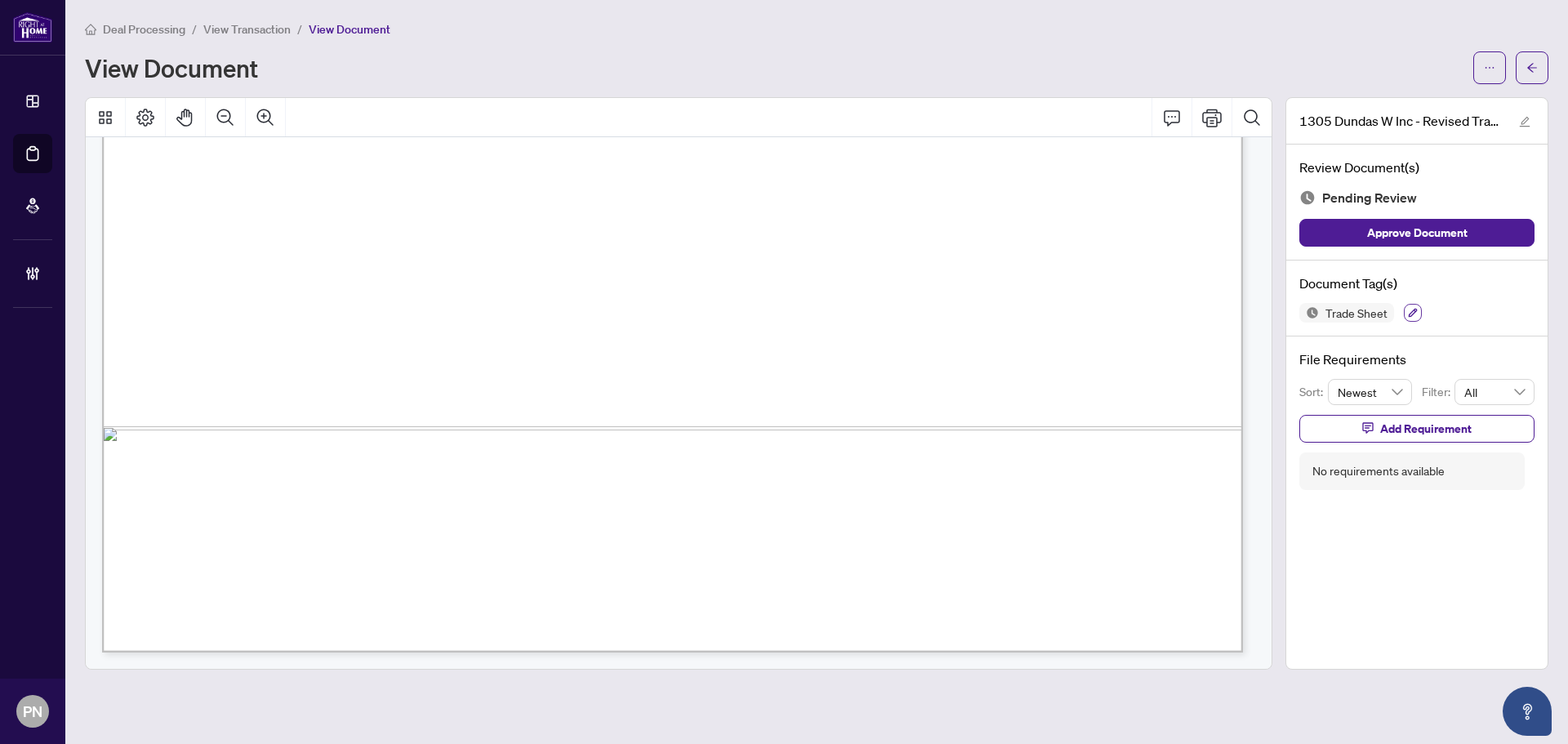
click at [1417, 317] on button "button" at bounding box center [1412, 313] width 18 height 18
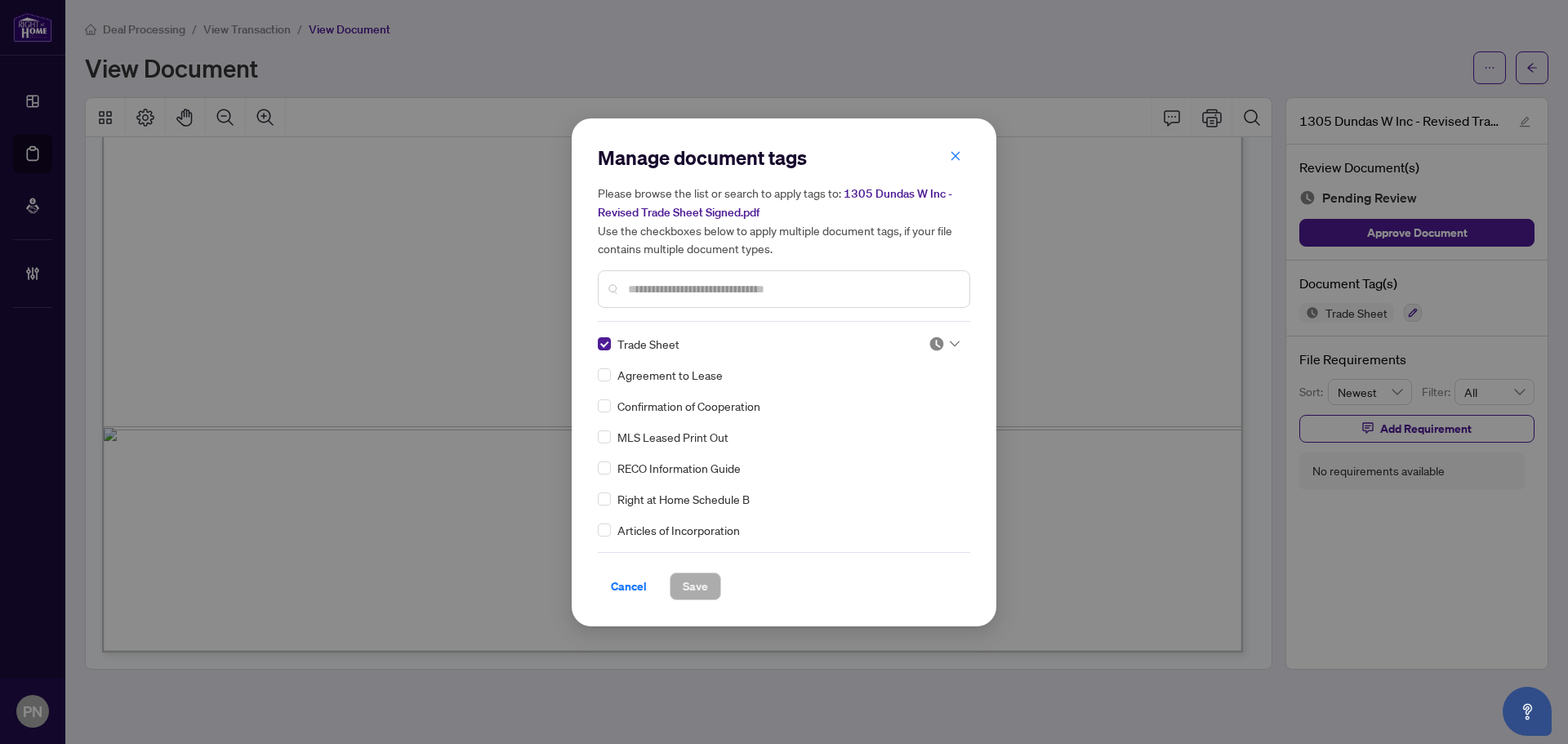
click at [935, 341] on img at bounding box center [936, 344] width 16 height 16
click at [910, 422] on div "Approved" at bounding box center [890, 422] width 105 height 18
click at [705, 585] on span "Save" at bounding box center [694, 586] width 25 height 26
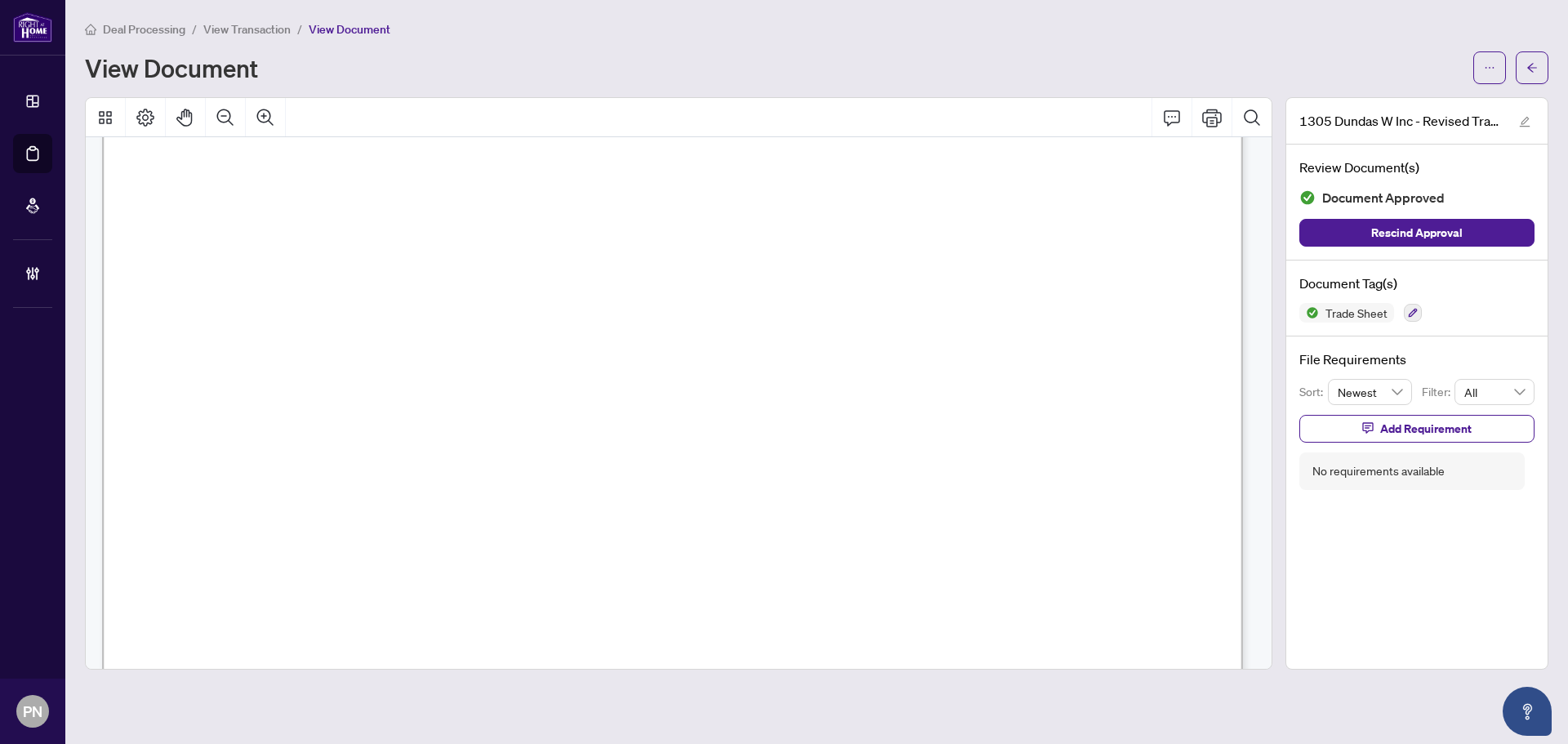
scroll to position [487, 0]
